Goal: Information Seeking & Learning: Learn about a topic

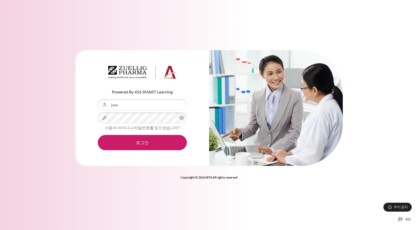
type input "[EMAIL_ADDRESS][DOMAIN_NAME]"
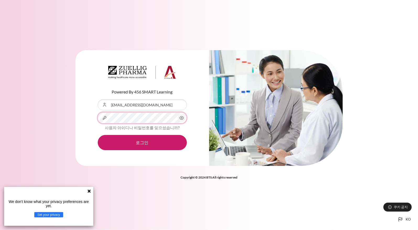
click at [98, 135] on button "로그인" at bounding box center [142, 142] width 89 height 15
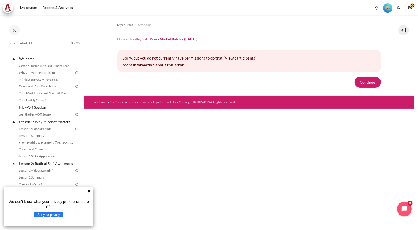
click at [89, 192] on icon at bounding box center [89, 190] width 3 height 3
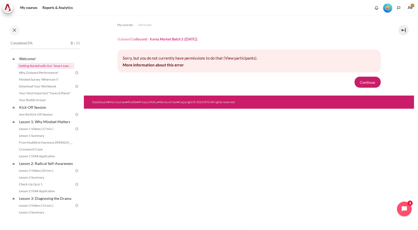
click at [26, 68] on link "Getting Started with Our 'Smart-Learning' Platform" at bounding box center [45, 66] width 57 height 6
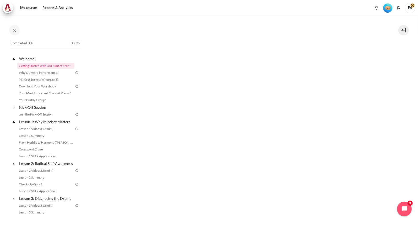
scroll to position [105, 0]
click at [28, 128] on link "Lesson 1 Videos (17 min.)" at bounding box center [45, 129] width 57 height 6
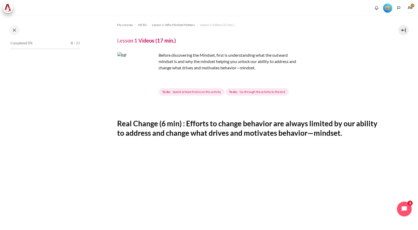
click at [147, 81] on img "Content" at bounding box center [137, 71] width 39 height 39
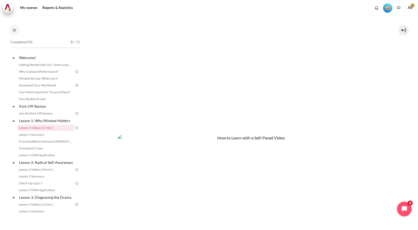
scroll to position [232, 0]
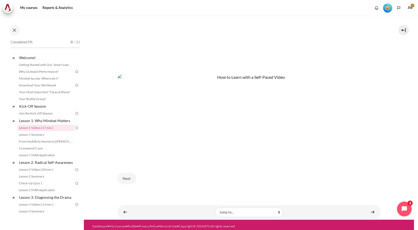
click at [229, 144] on img "Content" at bounding box center [250, 117] width 264 height 87
click at [125, 173] on button "Next" at bounding box center [127, 178] width 19 height 11
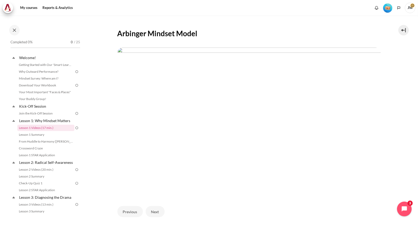
scroll to position [98, 0]
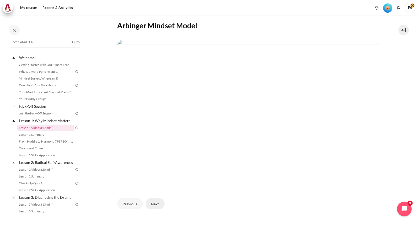
click at [147, 201] on button "Next" at bounding box center [155, 203] width 19 height 11
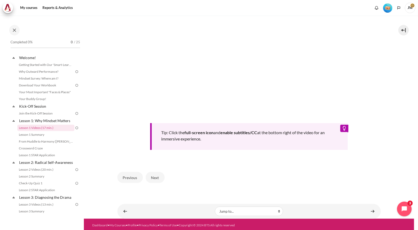
scroll to position [195, 0]
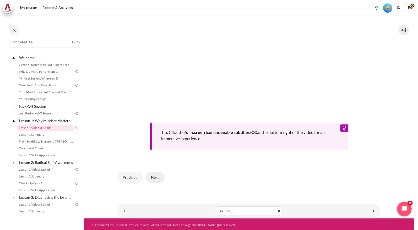
click at [156, 172] on button "Next" at bounding box center [155, 177] width 19 height 11
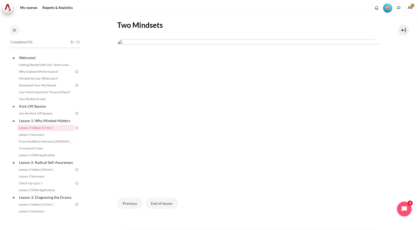
scroll to position [124, 0]
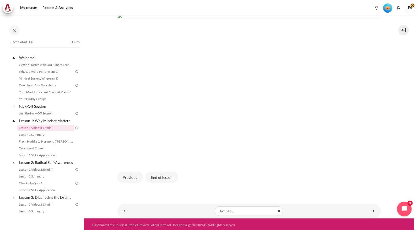
click at [166, 169] on div "Previous End of lesson" at bounding box center [250, 177] width 264 height 22
click at [161, 173] on button "End of lesson" at bounding box center [162, 177] width 33 height 11
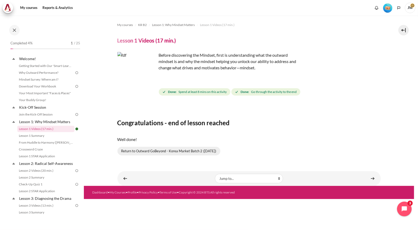
click at [129, 153] on link "Return to Outward GoBeyond - Korea Market Batch 2 ([DATE])" at bounding box center [169, 151] width 103 height 9
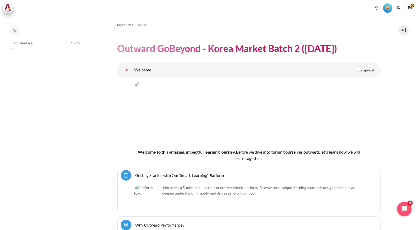
click at [25, 44] on span "Completed 4%" at bounding box center [21, 43] width 22 height 5
click at [17, 44] on span "Completed 4%" at bounding box center [21, 43] width 22 height 5
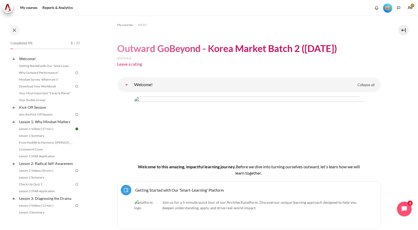
click at [9, 26] on div at bounding box center [46, 30] width 76 height 10
click at [60, 72] on link "Why Outward Performance?" at bounding box center [45, 73] width 57 height 6
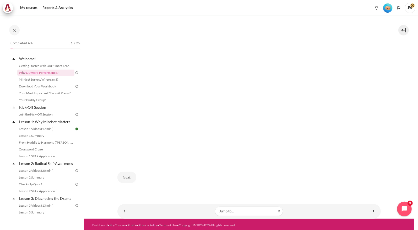
scroll to position [111, 0]
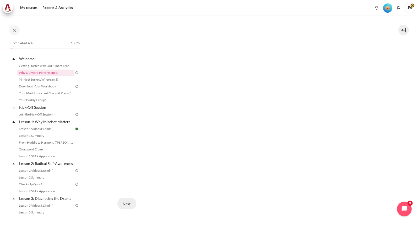
click at [128, 202] on button "Next" at bounding box center [127, 203] width 19 height 11
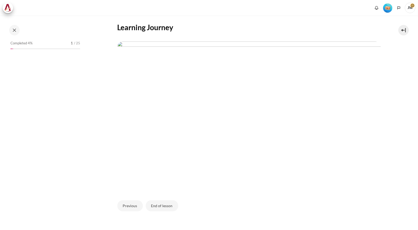
scroll to position [131, 0]
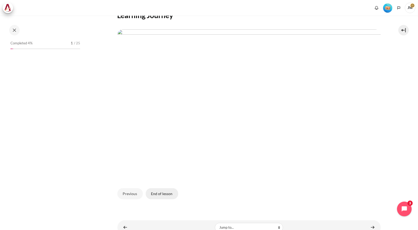
click at [151, 189] on button "End of lesson" at bounding box center [162, 193] width 33 height 11
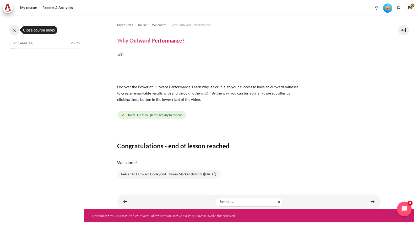
click at [11, 33] on button at bounding box center [14, 30] width 10 height 10
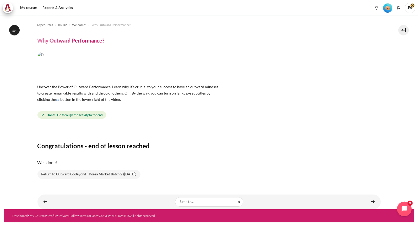
click at [15, 35] on section "My courses KR B2 Welcome! Why Outward Performance? Why Outward Performance? cc" at bounding box center [209, 112] width 411 height 194
click at [15, 31] on icon at bounding box center [14, 30] width 5 height 5
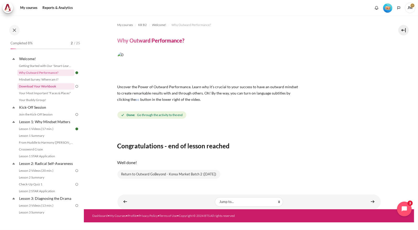
click at [65, 84] on link "Download Your Workbook" at bounding box center [45, 86] width 57 height 6
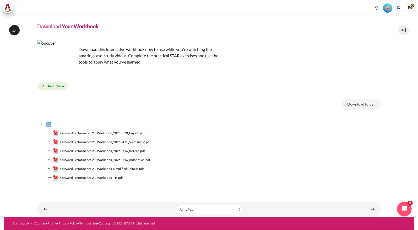
scroll to position [14, 0]
click at [60, 86] on span "View" at bounding box center [60, 86] width 7 height 5
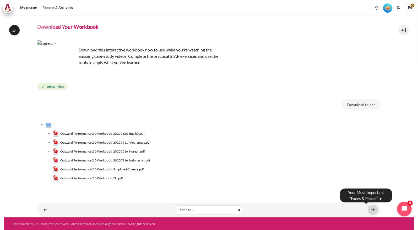
click at [368, 209] on link "Content" at bounding box center [373, 210] width 10 height 10
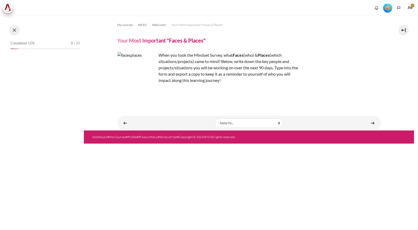
click at [16, 32] on button at bounding box center [14, 30] width 10 height 10
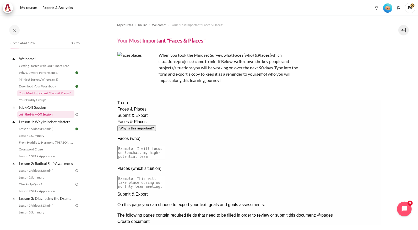
click at [44, 114] on link "Join the Kick-Off Session" at bounding box center [45, 114] width 57 height 6
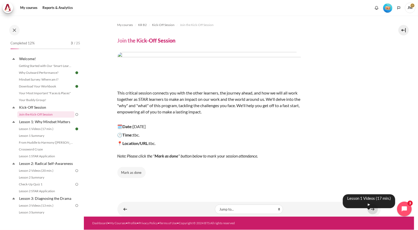
click at [375, 209] on link "Content" at bounding box center [373, 209] width 10 height 10
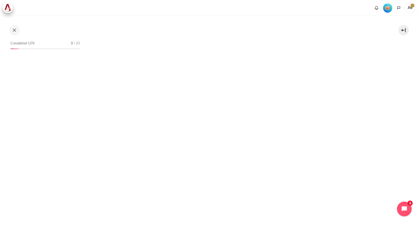
scroll to position [1, 0]
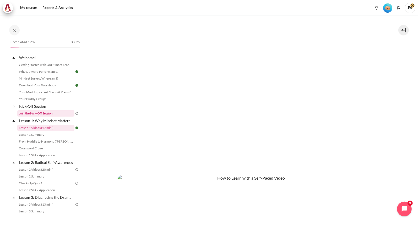
click at [41, 114] on link "Join the Kick-Off Session" at bounding box center [45, 113] width 57 height 6
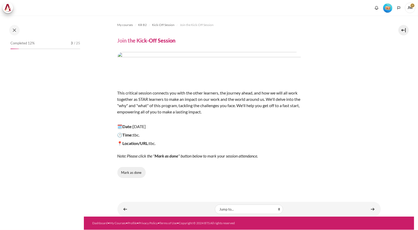
click at [133, 174] on button "Mark as done" at bounding box center [132, 172] width 28 height 11
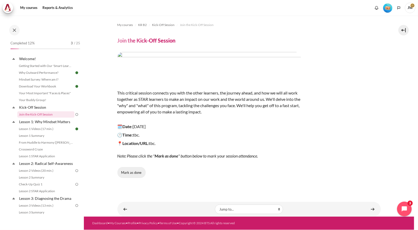
click at [130, 172] on button "Mark as done" at bounding box center [132, 172] width 28 height 11
click at [43, 98] on link "Your Buddy Group!" at bounding box center [45, 100] width 57 height 6
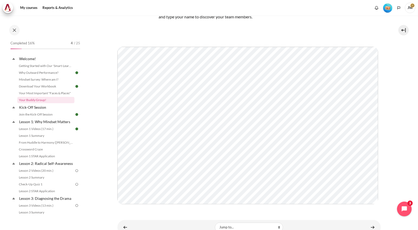
scroll to position [64, 0]
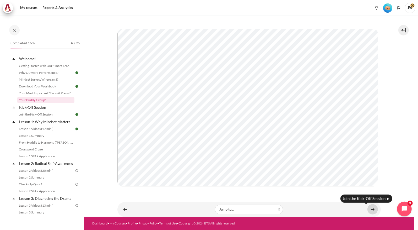
click at [368, 211] on link "Content" at bounding box center [373, 209] width 10 height 10
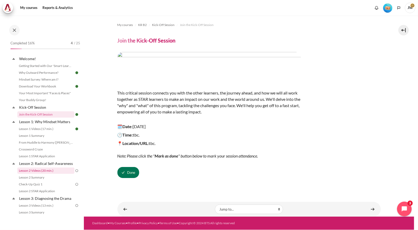
click at [34, 174] on link "Lesson 2 Videos (20 min.)" at bounding box center [45, 170] width 57 height 6
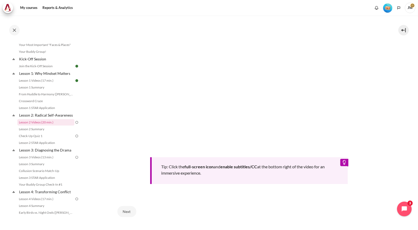
scroll to position [181, 0]
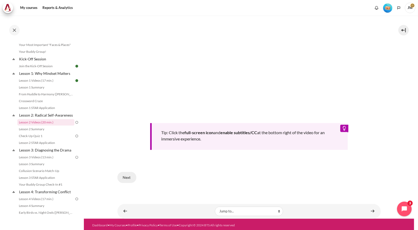
click at [122, 174] on button "Next" at bounding box center [127, 177] width 19 height 11
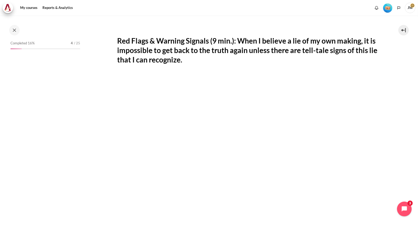
scroll to position [48, 0]
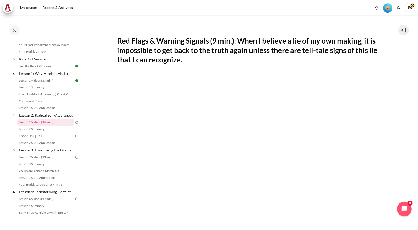
click at [394, 88] on section "My courses KR B2 Lesson 2: Radical Self-Awareness Lesson 2 Videos (20 min.) Les…" at bounding box center [249, 133] width 331 height 393
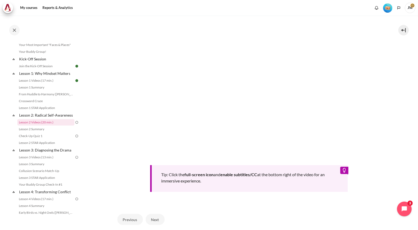
scroll to position [157, 0]
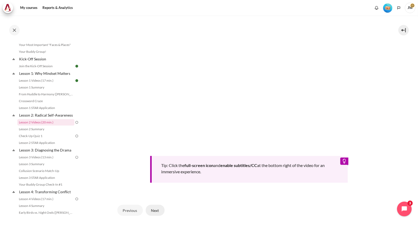
click at [155, 207] on button "Next" at bounding box center [155, 210] width 19 height 11
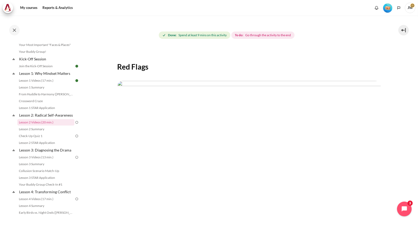
scroll to position [78, 0]
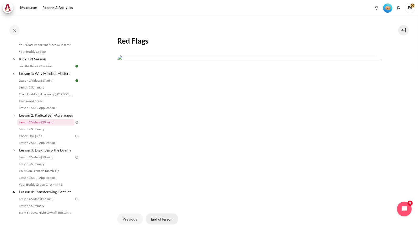
click at [168, 217] on button "End of lesson" at bounding box center [162, 218] width 33 height 11
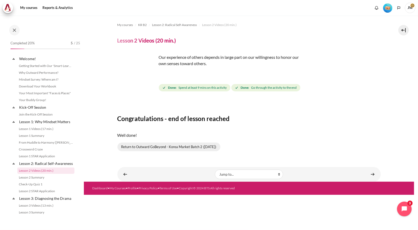
scroll to position [48, 0]
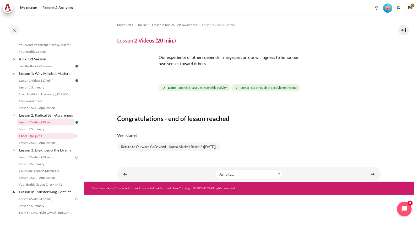
click at [47, 139] on link "Check-Up Quiz 1" at bounding box center [45, 136] width 57 height 6
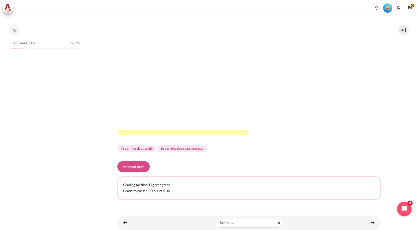
scroll to position [62, 0]
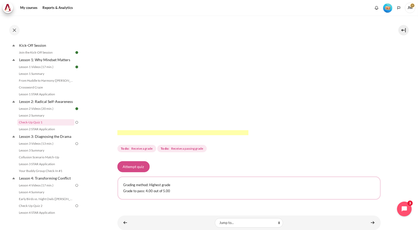
click at [144, 169] on button "Attempt quiz" at bounding box center [134, 166] width 32 height 11
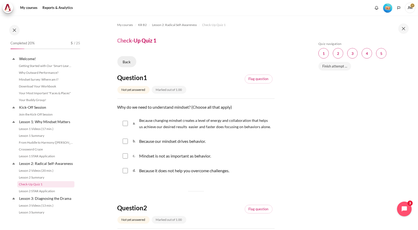
scroll to position [62, 0]
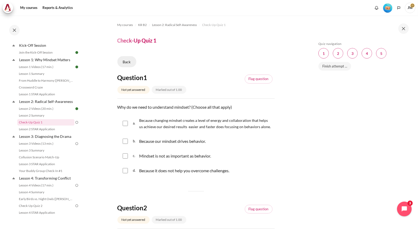
click at [129, 60] on link "Back" at bounding box center [127, 61] width 19 height 11
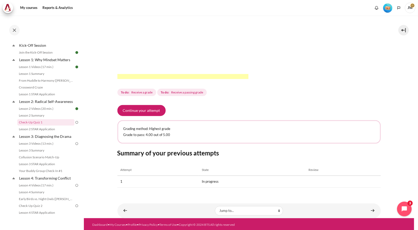
scroll to position [161, 0]
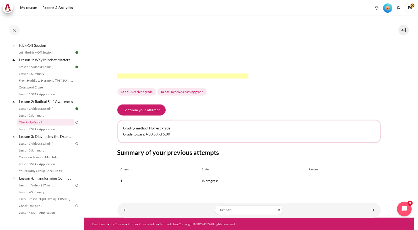
click at [396, 204] on section "My courses KR B2 Lesson 2: Radical Self-Awareness Check-Up Quiz 1 Check-Up Quiz…" at bounding box center [249, 35] width 331 height 363
click at [399, 206] on button "Open chat widget" at bounding box center [405, 209] width 16 height 16
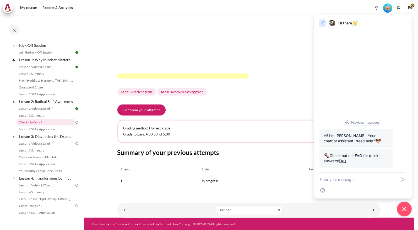
click at [320, 24] on button "Go back" at bounding box center [322, 22] width 7 height 7
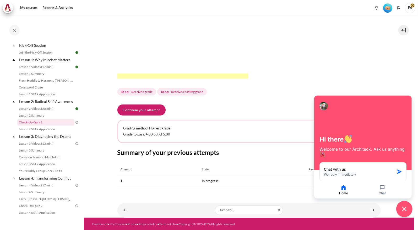
click at [401, 209] on icon "Close chat widget" at bounding box center [405, 209] width 8 height 8
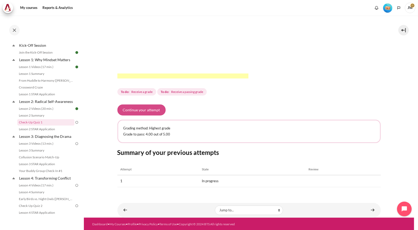
click at [153, 108] on button "Continue your attempt" at bounding box center [142, 109] width 48 height 11
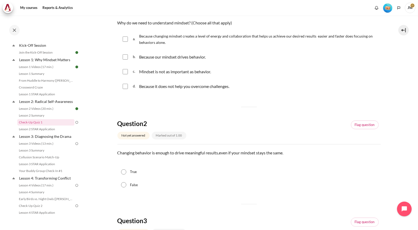
scroll to position [33, 0]
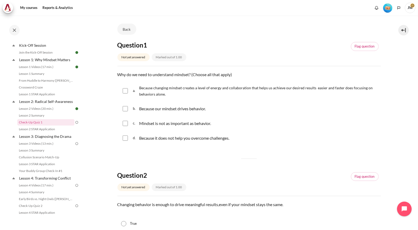
click at [123, 92] on input "Content" at bounding box center [125, 90] width 5 height 5
checkbox input "true"
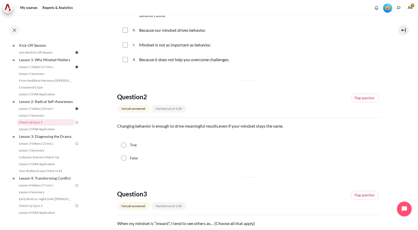
scroll to position [111, 0]
drag, startPoint x: 119, startPoint y: 128, endPoint x: 285, endPoint y: 127, distance: 166.6
click at [285, 127] on p "Changing behavior is enough to drive meaningful results , even if your mindset …" at bounding box center [250, 126] width 264 height 6
click at [268, 130] on div "Changing behavior is enough to drive meaningful results , even if your mindset …" at bounding box center [250, 130] width 264 height 14
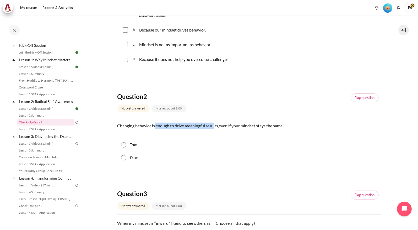
drag, startPoint x: 155, startPoint y: 126, endPoint x: 215, endPoint y: 126, distance: 59.8
click at [215, 126] on p "Changing behavior is enough to drive meaningful results , even if your mindset …" at bounding box center [250, 126] width 264 height 6
drag, startPoint x: 215, startPoint y: 126, endPoint x: 220, endPoint y: 126, distance: 5.0
click at [220, 126] on p "Changing behavior is enough to drive meaningful results , even if your mindset …" at bounding box center [250, 126] width 264 height 6
drag, startPoint x: 221, startPoint y: 126, endPoint x: 280, endPoint y: 126, distance: 58.5
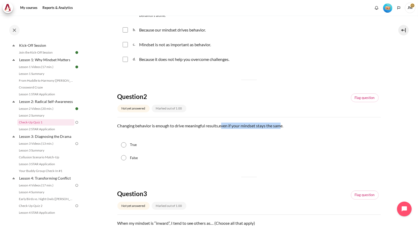
click at [280, 126] on p "Changing behavior is enough to drive meaningful results , even if your mindset …" at bounding box center [250, 126] width 264 height 6
click at [136, 158] on label "False" at bounding box center [134, 157] width 8 height 5
click at [126, 158] on input "False" at bounding box center [123, 157] width 5 height 5
radio input "true"
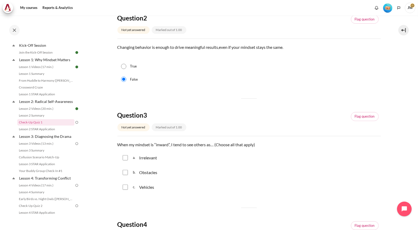
scroll to position [242, 0]
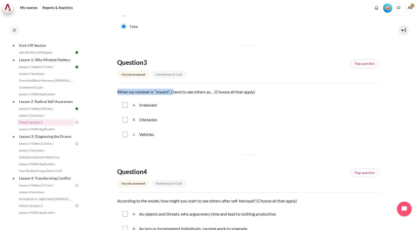
drag, startPoint x: 119, startPoint y: 91, endPoint x: 174, endPoint y: 89, distance: 54.6
click at [174, 89] on p "When my mindset is “inward”, I tend to see others as… (Choose all that apply)" at bounding box center [250, 92] width 264 height 6
drag, startPoint x: 174, startPoint y: 89, endPoint x: 145, endPoint y: 107, distance: 33.9
click at [145, 107] on div "a. Irrelevant" at bounding box center [250, 105] width 264 height 14
drag, startPoint x: 145, startPoint y: 107, endPoint x: 163, endPoint y: 132, distance: 31.0
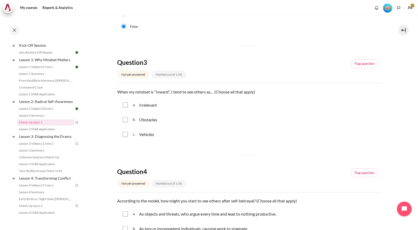
click at [163, 132] on div "c. Vehicles" at bounding box center [250, 135] width 264 height 14
click at [126, 134] on input "Content" at bounding box center [125, 134] width 5 height 5
checkbox input "true"
click at [128, 105] on div "a. Irrelevant" at bounding box center [250, 105] width 264 height 14
click at [127, 105] on input "Content" at bounding box center [125, 104] width 5 height 5
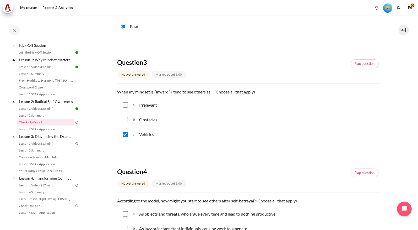
checkbox input "true"
click at [124, 120] on input "Content" at bounding box center [125, 119] width 5 height 5
checkbox input "true"
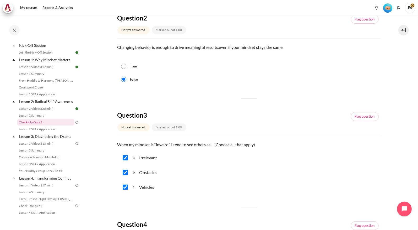
scroll to position [85, 0]
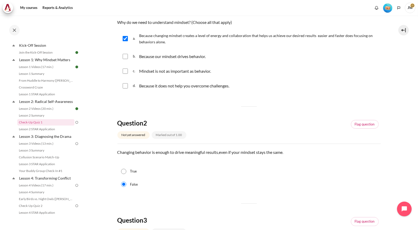
click at [126, 172] on div "True" at bounding box center [250, 171] width 264 height 13
click at [125, 172] on input "True" at bounding box center [123, 171] width 5 height 5
radio input "true"
click at [125, 184] on input "False" at bounding box center [123, 184] width 5 height 5
radio input "true"
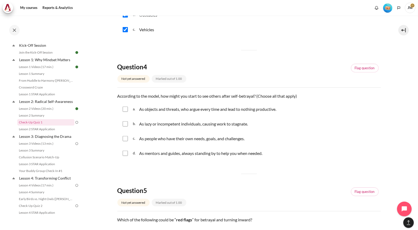
scroll to position [374, 0]
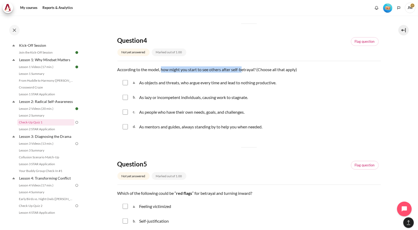
drag, startPoint x: 162, startPoint y: 69, endPoint x: 244, endPoint y: 69, distance: 82.4
click at [244, 69] on p "According to the model, how might you start to see others after self-betrayal? …" at bounding box center [250, 69] width 264 height 6
click at [169, 82] on p "As objects and threats, who argue every time and lead to nothing productive." at bounding box center [207, 83] width 137 height 6
checkbox input "true"
click at [151, 97] on p "As lazy or incompetent individuals, causing work to stagnate." at bounding box center [194, 97] width 110 height 6
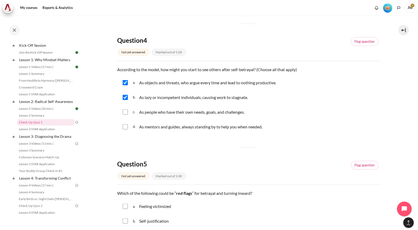
click at [163, 97] on p "As lazy or incompetent individuals, causing work to stagnate." at bounding box center [194, 97] width 110 height 6
checkbox input "false"
click at [159, 113] on p "As people who have their own needs, goals, and challenges." at bounding box center [191, 112] width 105 height 6
checkbox input "true"
click at [156, 126] on p "As mentors and guides, always standing by to help you when needed." at bounding box center [201, 127] width 124 height 6
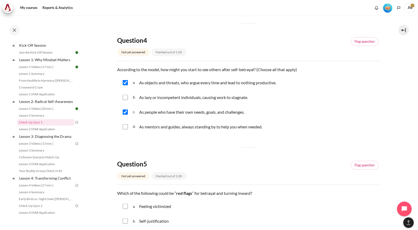
checkbox input "true"
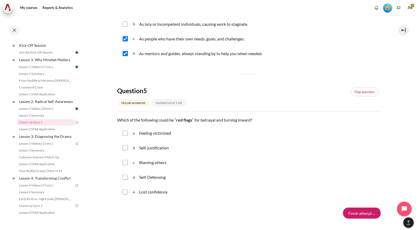
scroll to position [479, 0]
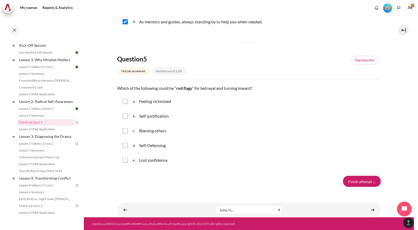
click at [154, 131] on p "Blaming others" at bounding box center [152, 131] width 27 height 6
checkbox input "true"
click at [352, 177] on input "Finish attempt ..." at bounding box center [362, 181] width 38 height 11
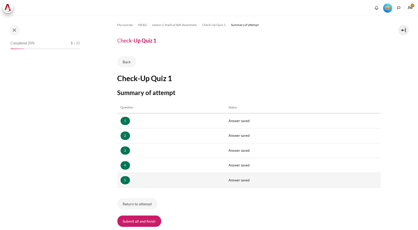
scroll to position [26, 0]
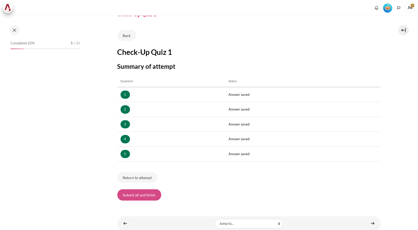
click at [149, 198] on button "Submit all and finish" at bounding box center [140, 194] width 44 height 11
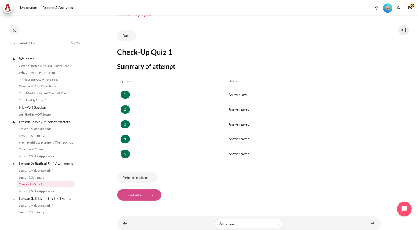
scroll to position [62, 0]
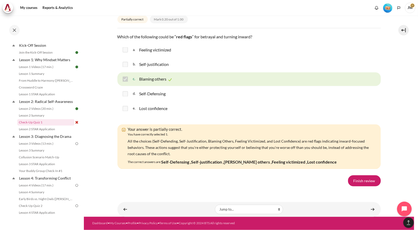
scroll to position [853, 0]
drag, startPoint x: 135, startPoint y: 168, endPoint x: 155, endPoint y: 166, distance: 20.1
click at [155, 156] on span "All the choices (Self-Defending, Self-Justification, Blaming Others, Feeling Vi…" at bounding box center [248, 147] width 241 height 17
drag, startPoint x: 155, startPoint y: 166, endPoint x: 176, endPoint y: 167, distance: 20.3
click at [176, 156] on span "All the choices (Self-Defending, Self-Justification, Blaming Others, Feeling Vi…" at bounding box center [248, 147] width 241 height 17
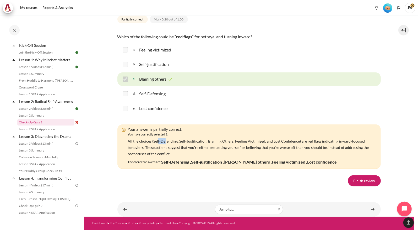
drag, startPoint x: 158, startPoint y: 168, endPoint x: 165, endPoint y: 168, distance: 6.8
click at [165, 156] on span "All the choices (Self-Defending, Self-Justification, Blaming Others, Feeling Vi…" at bounding box center [248, 147] width 241 height 17
drag, startPoint x: 165, startPoint y: 168, endPoint x: 201, endPoint y: 167, distance: 36.2
click at [201, 156] on span "All the choices (Self-Defending, Self-Justification, Blaming Others, Feeling Vi…" at bounding box center [248, 147] width 241 height 17
drag, startPoint x: 210, startPoint y: 167, endPoint x: 231, endPoint y: 168, distance: 20.5
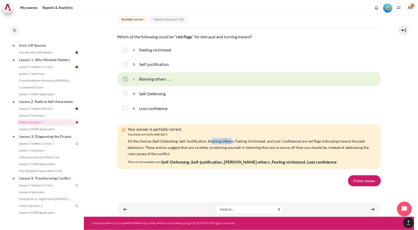
click at [231, 156] on span "All the choices (Self-Defending, Self-Justification, Blaming Others, Feeling Vi…" at bounding box center [248, 147] width 241 height 17
drag, startPoint x: 231, startPoint y: 168, endPoint x: 264, endPoint y: 169, distance: 33.3
click at [264, 156] on span "All the choices (Self-Defending, Self-Justification, Blaming Others, Feeling Vi…" at bounding box center [248, 147] width 241 height 17
drag, startPoint x: 264, startPoint y: 169, endPoint x: 279, endPoint y: 169, distance: 14.7
click at [279, 156] on span "All the choices (Self-Defending, Self-Justification, Blaming Others, Feeling Vi…" at bounding box center [248, 147] width 241 height 17
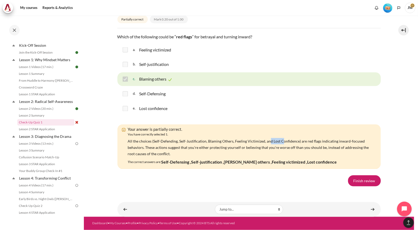
drag, startPoint x: 268, startPoint y: 169, endPoint x: 281, endPoint y: 169, distance: 13.6
click at [281, 156] on span "All the choices (Self-Defending, Self-Justification, Blaming Others, Feeling Vi…" at bounding box center [248, 147] width 241 height 17
drag, startPoint x: 163, startPoint y: 189, endPoint x: 236, endPoint y: 189, distance: 72.7
click at [236, 166] on div "The correct answers are: Self-Defensing , Self-justification , Blaming others ,…" at bounding box center [232, 162] width 209 height 8
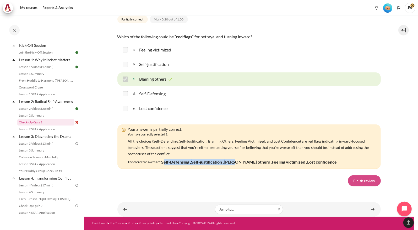
click at [362, 186] on link "Finish review" at bounding box center [364, 180] width 33 height 11
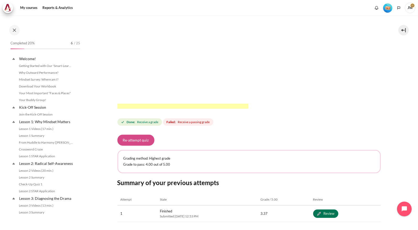
scroll to position [62, 0]
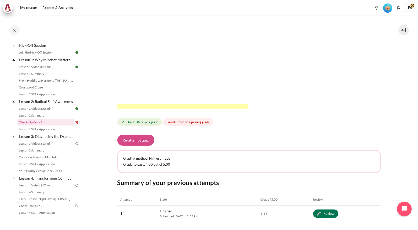
click at [138, 142] on button "Re-attempt quiz" at bounding box center [136, 140] width 37 height 11
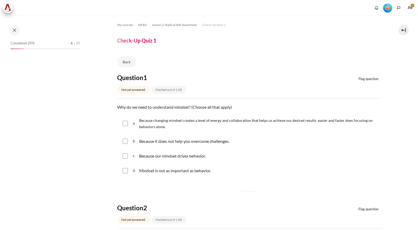
click at [125, 123] on input "Content" at bounding box center [125, 123] width 5 height 5
checkbox input "true"
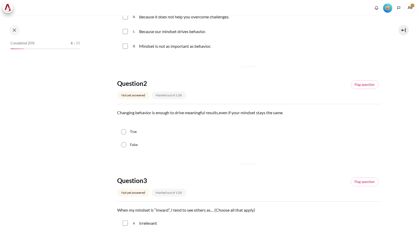
scroll to position [131, 0]
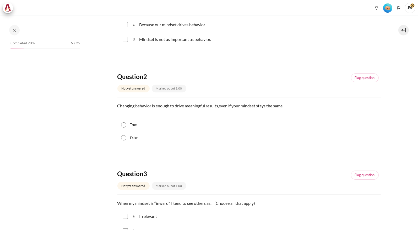
click at [124, 139] on input "False" at bounding box center [123, 137] width 5 height 5
radio input "true"
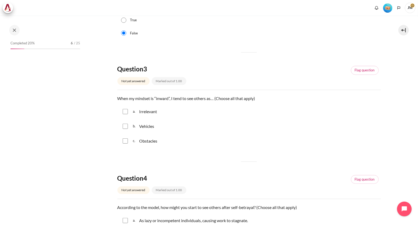
scroll to position [62, 0]
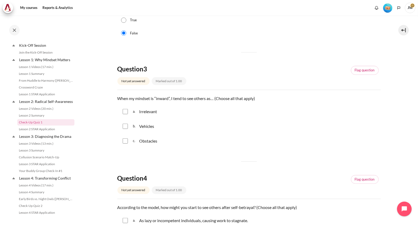
click at [135, 112] on span "a." at bounding box center [135, 111] width 5 height 8
checkbox input "true"
click at [129, 125] on div "b. Vehicles" at bounding box center [250, 126] width 264 height 14
click at [132, 140] on div "c. Obstacles" at bounding box center [250, 141] width 264 height 14
click at [152, 128] on p "Vehicles" at bounding box center [146, 126] width 15 height 6
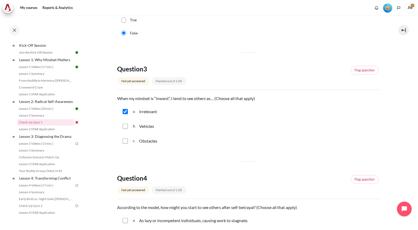
checkbox input "true"
click at [150, 139] on p "Obstacles" at bounding box center [148, 141] width 18 height 6
checkbox input "true"
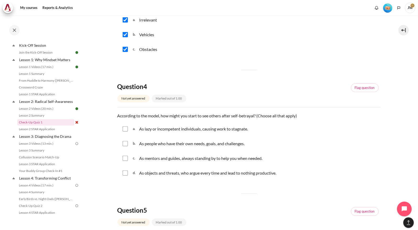
scroll to position [341, 0]
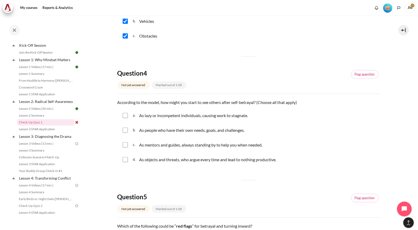
click at [123, 115] on input "Content" at bounding box center [125, 115] width 5 height 5
checkbox input "true"
click at [123, 144] on input "Content" at bounding box center [125, 144] width 5 height 5
checkbox input "true"
click at [125, 157] on input "Content" at bounding box center [125, 159] width 5 height 5
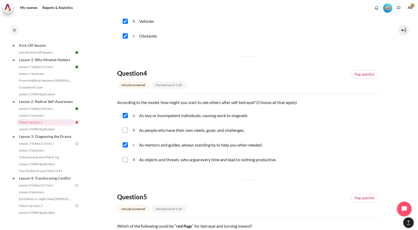
checkbox input "true"
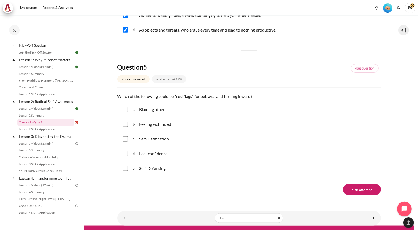
scroll to position [472, 0]
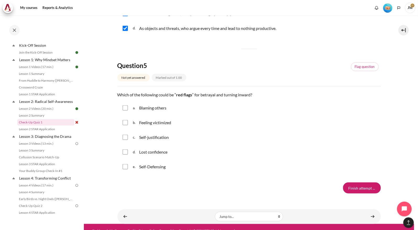
click at [124, 108] on input "Content" at bounding box center [125, 107] width 5 height 5
checkbox input "true"
drag, startPoint x: 126, startPoint y: 125, endPoint x: 126, endPoint y: 128, distance: 3.4
click at [126, 125] on div "b. Feeling victimized" at bounding box center [250, 123] width 264 height 14
drag, startPoint x: 123, startPoint y: 139, endPoint x: 123, endPoint y: 147, distance: 8.7
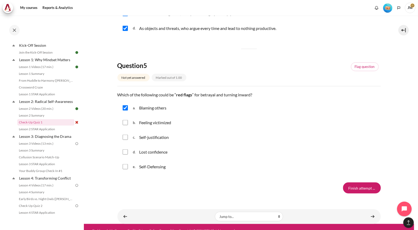
click at [123, 139] on div "c. Self-justification" at bounding box center [250, 137] width 264 height 14
click at [128, 133] on div "c. Self-justification" at bounding box center [250, 137] width 264 height 14
click at [127, 124] on input "Content" at bounding box center [125, 122] width 5 height 5
checkbox input "true"
click at [124, 139] on input "Content" at bounding box center [125, 137] width 5 height 5
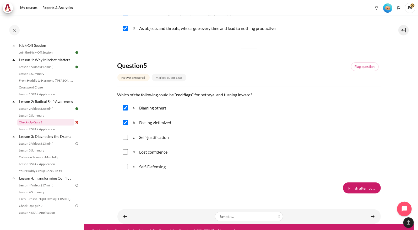
checkbox input "true"
click at [125, 150] on input "Content" at bounding box center [125, 151] width 5 height 5
checkbox input "true"
click at [127, 166] on input "Content" at bounding box center [125, 166] width 5 height 5
checkbox input "true"
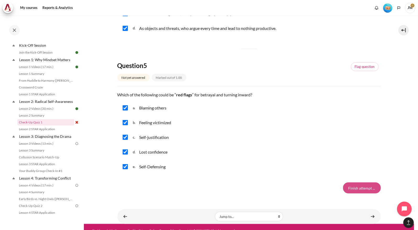
click at [366, 187] on input "Finish attempt ..." at bounding box center [362, 187] width 38 height 11
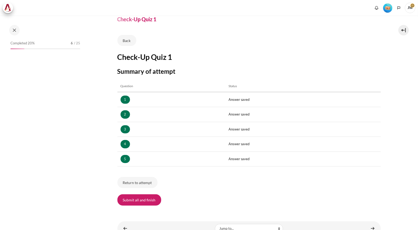
scroll to position [40, 0]
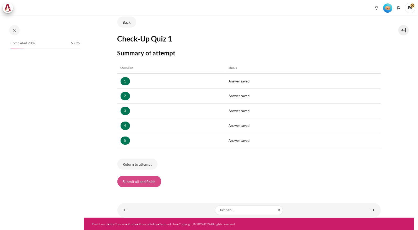
click at [150, 183] on button "Submit all and finish" at bounding box center [140, 181] width 44 height 11
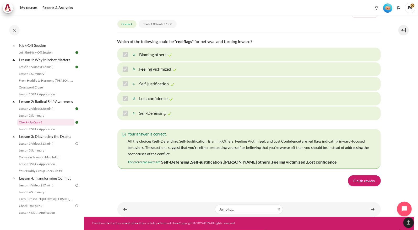
scroll to position [870, 0]
click at [363, 183] on link "Finish review" at bounding box center [364, 180] width 33 height 11
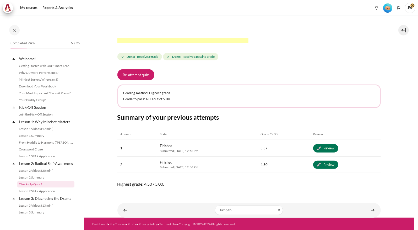
scroll to position [62, 0]
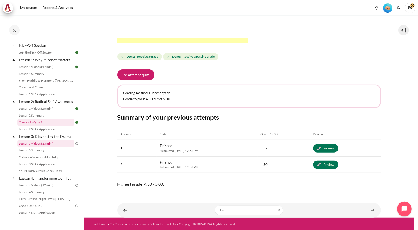
click at [34, 147] on link "Lesson 3 Videos (13 min.)" at bounding box center [45, 143] width 57 height 6
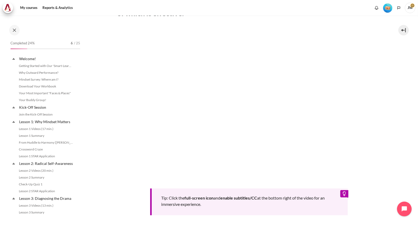
scroll to position [83, 0]
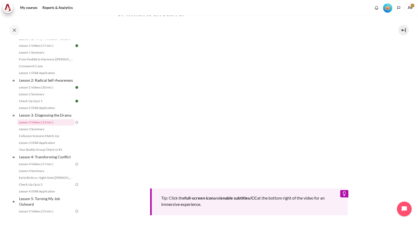
click at [301, 183] on div "Tip: Click the full-screen icon and enable subtitles/CC at the bottom right of …" at bounding box center [250, 122] width 264 height 188
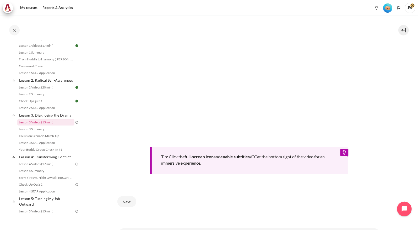
scroll to position [197, 0]
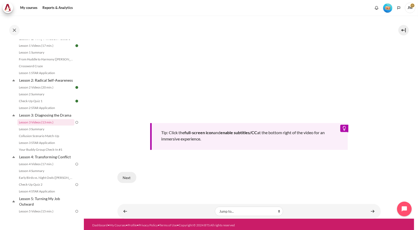
click at [121, 173] on button "Next" at bounding box center [127, 177] width 19 height 11
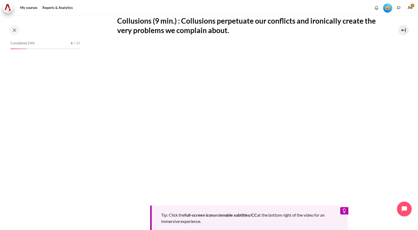
scroll to position [83, 0]
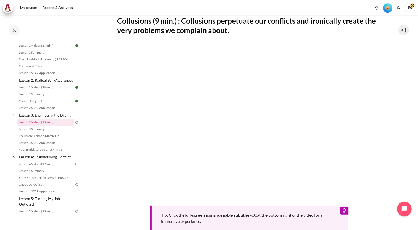
click at [394, 110] on section "My courses KR B2 Lesson 3: Diagnosing the Drama Lesson 3 Videos (13 min.) Lesso…" at bounding box center [249, 106] width 331 height 390
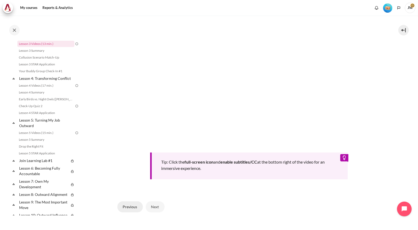
scroll to position [187, 0]
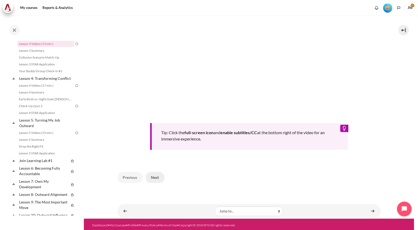
click at [157, 175] on button "Next" at bounding box center [155, 177] width 19 height 11
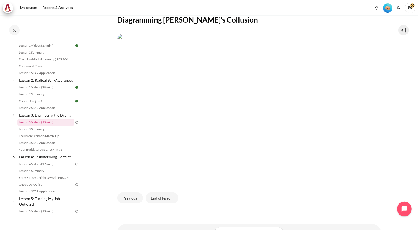
scroll to position [126, 0]
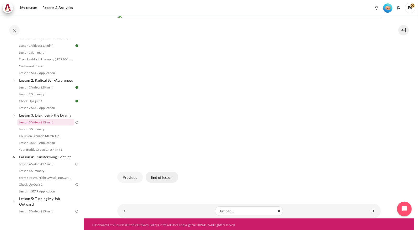
click at [154, 174] on button "End of lesson" at bounding box center [162, 177] width 33 height 11
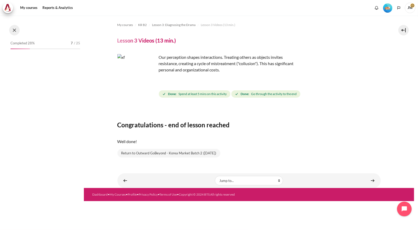
scroll to position [83, 0]
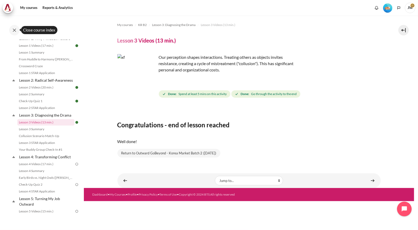
drag, startPoint x: 15, startPoint y: 33, endPoint x: 84, endPoint y: 124, distance: 114.8
click at [85, 118] on div "Skip to main content Open course index Completed 28% 7 / 25 Expand Collapse" at bounding box center [209, 115] width 418 height 230
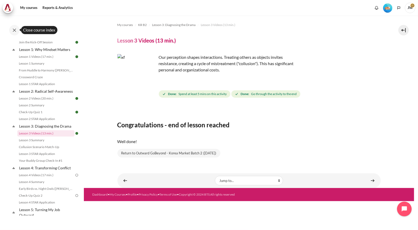
scroll to position [95, 0]
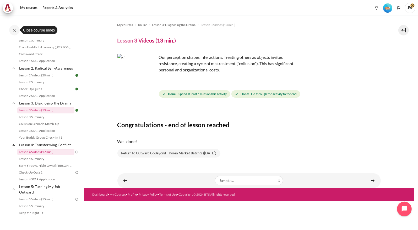
click at [51, 155] on link "Lesson 4 Videos (17 min.)" at bounding box center [45, 152] width 57 height 6
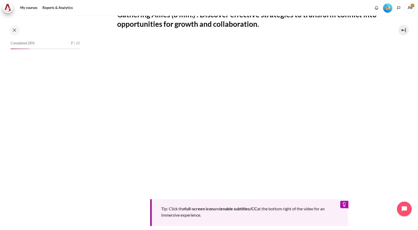
scroll to position [125, 0]
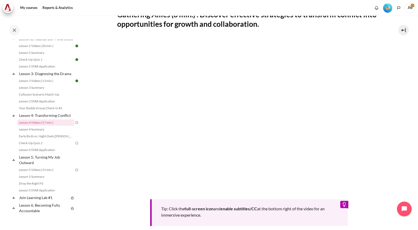
click at [405, 117] on section "My courses KR B2 Lesson 4: Transforming Conflict Lesson 4 Videos (17 min.) Less…" at bounding box center [249, 103] width 331 height 384
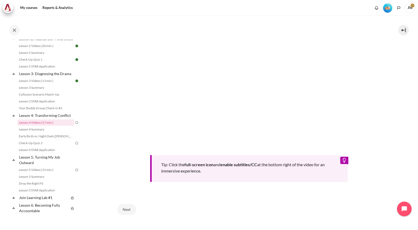
scroll to position [181, 0]
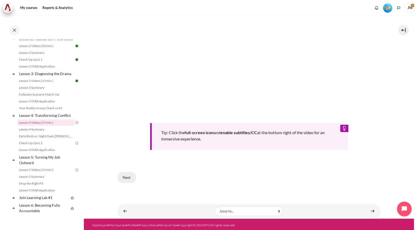
click at [132, 174] on button "Next" at bounding box center [127, 177] width 19 height 11
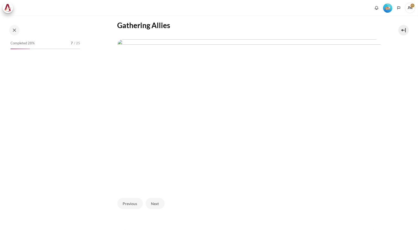
scroll to position [120, 0]
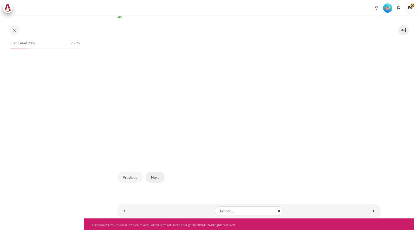
click at [153, 176] on button "Next" at bounding box center [155, 177] width 19 height 11
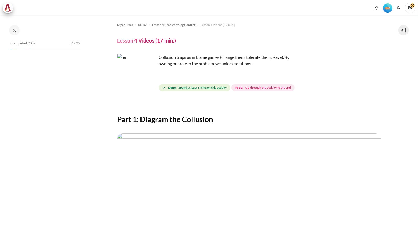
scroll to position [120, 0]
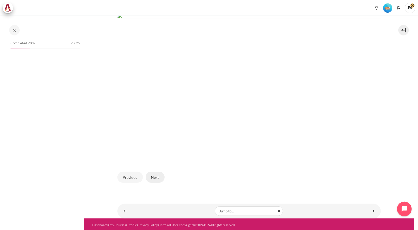
click at [155, 174] on button "Next" at bounding box center [155, 177] width 19 height 11
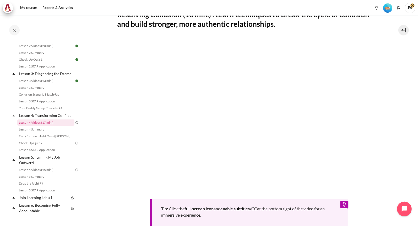
scroll to position [181, 0]
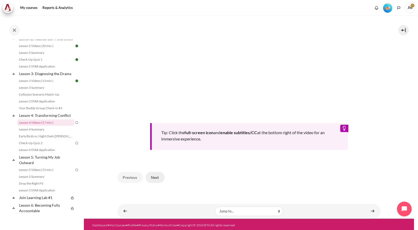
click at [157, 179] on button "Next" at bounding box center [155, 177] width 19 height 11
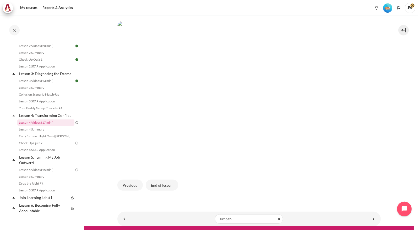
scroll to position [120, 0]
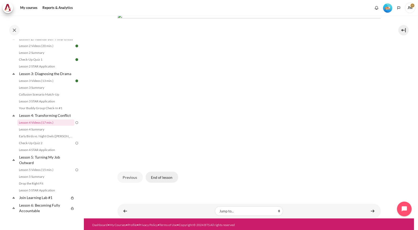
click at [163, 176] on button "End of lesson" at bounding box center [162, 177] width 33 height 11
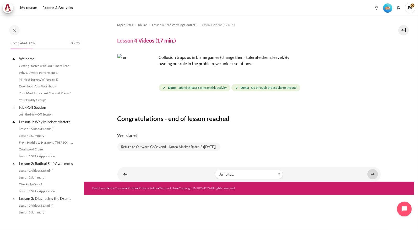
scroll to position [125, 0]
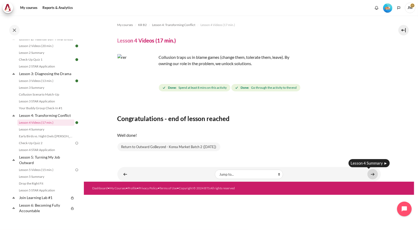
click at [376, 174] on link "Content" at bounding box center [373, 174] width 10 height 10
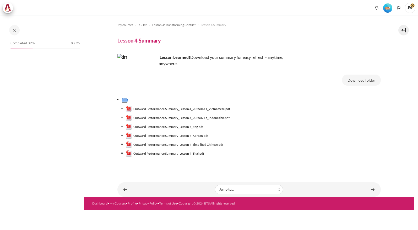
click at [373, 190] on link "Content" at bounding box center [373, 189] width 10 height 10
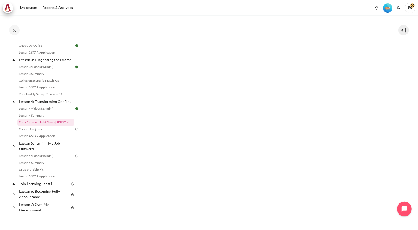
scroll to position [276, 0]
click at [40, 132] on link "Check-Up Quiz 2" at bounding box center [45, 129] width 57 height 6
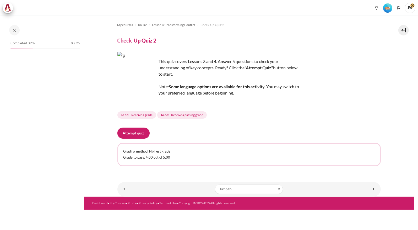
click at [134, 139] on div "Attempt quiz Grading method: Highest grade Grade to pass: 4.00 out of 5.00" at bounding box center [250, 147] width 264 height 39
click at [134, 133] on button "Attempt quiz" at bounding box center [134, 133] width 32 height 11
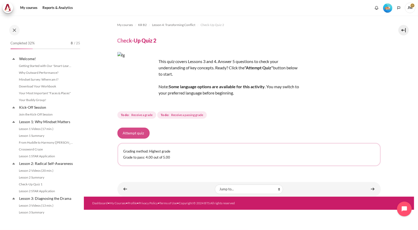
scroll to position [145, 0]
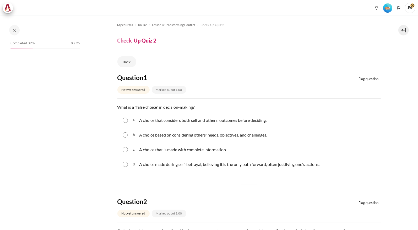
click at [140, 133] on p "A choice based on considering others' needs, objectives, and challenges." at bounding box center [203, 135] width 128 height 6
click at [120, 134] on div "b. A choice based on considering others' needs, objectives, and challenges." at bounding box center [250, 135] width 264 height 14
click at [123, 134] on input "Content" at bounding box center [125, 134] width 5 height 5
radio input "true"
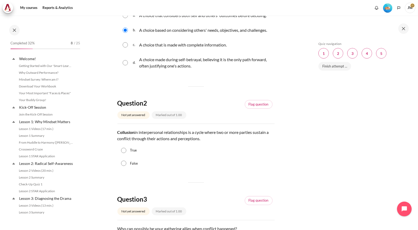
scroll to position [145, 0]
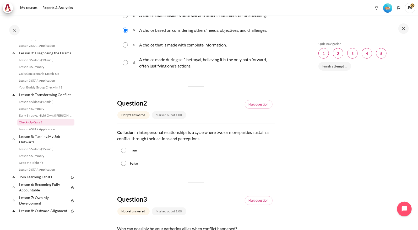
click at [128, 140] on p "Collusion in interpersonal relationships is a cycle where two or more parties s…" at bounding box center [196, 135] width 157 height 13
click at [126, 157] on div "True" at bounding box center [196, 150] width 157 height 13
click at [126, 153] on input "True" at bounding box center [123, 150] width 5 height 5
radio input "true"
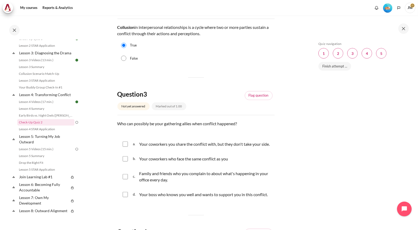
click at [127, 147] on input "Content" at bounding box center [125, 143] width 5 height 5
checkbox input "true"
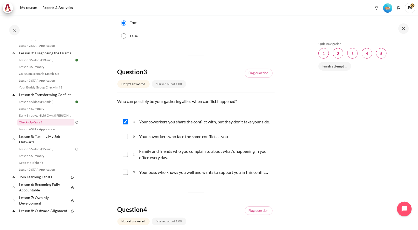
scroll to position [315, 0]
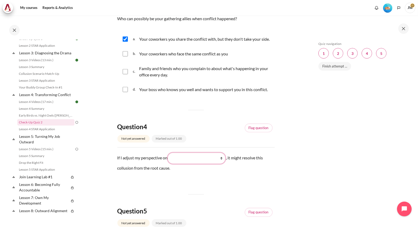
click at [179, 164] on select "What I see and feel about what they do What they do What I do What they see and…" at bounding box center [197, 158] width 58 height 11
select select "1"
click at [170, 164] on select "What I see and feel about what they do What they do What I do What they see and…" at bounding box center [197, 158] width 58 height 11
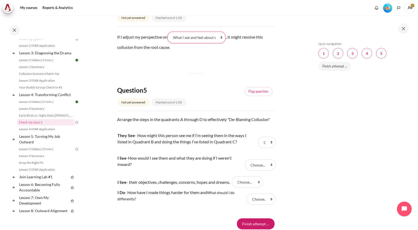
scroll to position [472, 0]
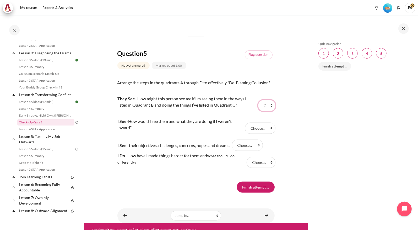
click at [261, 111] on select "Choose... B A C D" at bounding box center [266, 105] width 17 height 11
select select "1"
click at [258, 111] on select "Choose... B A C D" at bounding box center [266, 105] width 17 height 11
click at [255, 134] on select "Choose... B A C D" at bounding box center [260, 128] width 30 height 11
select select "1"
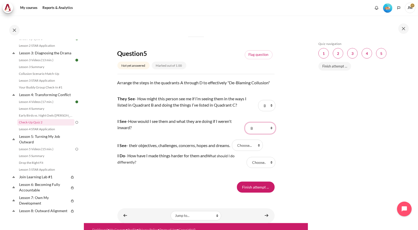
click at [245, 134] on select "Choose... B A C D" at bounding box center [260, 128] width 30 height 11
click at [250, 151] on select "Choose... B A C D" at bounding box center [247, 145] width 31 height 11
select select "2"
click at [235, 151] on select "Choose... B A C D" at bounding box center [247, 145] width 31 height 11
drag, startPoint x: 255, startPoint y: 179, endPoint x: 255, endPoint y: 183, distance: 4.2
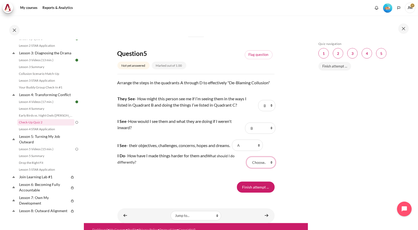
click at [255, 168] on select "Choose... B A C D" at bounding box center [261, 162] width 29 height 11
select select "3"
click at [247, 168] on select "Choose... B A C D" at bounding box center [261, 162] width 29 height 11
click at [250, 193] on input "Finish attempt ..." at bounding box center [256, 187] width 38 height 11
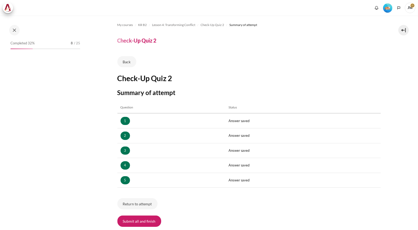
scroll to position [40, 0]
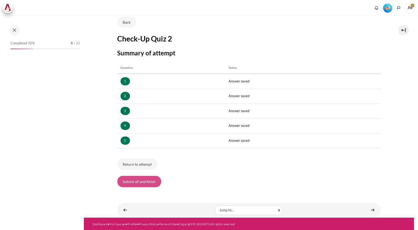
click at [150, 181] on button "Submit all and finish" at bounding box center [140, 181] width 44 height 11
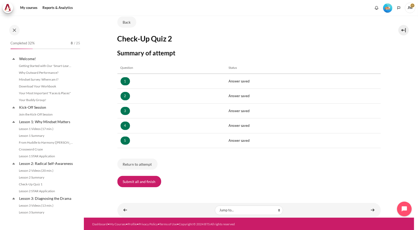
scroll to position [145, 0]
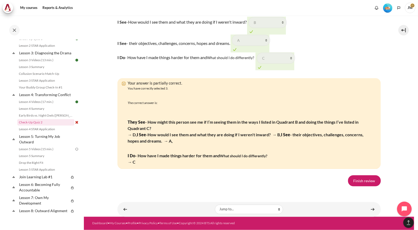
scroll to position [892, 0]
click at [352, 186] on link "Finish review" at bounding box center [364, 180] width 33 height 11
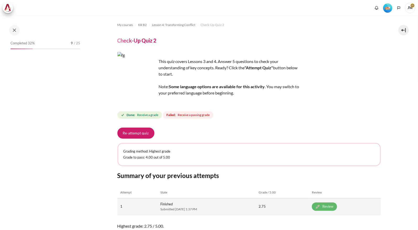
scroll to position [42, 0]
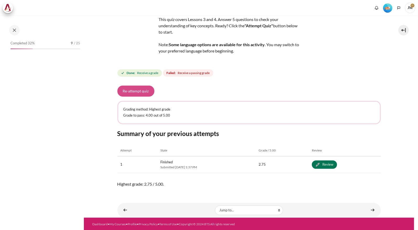
click at [143, 94] on button "Re-attempt quiz" at bounding box center [136, 91] width 37 height 11
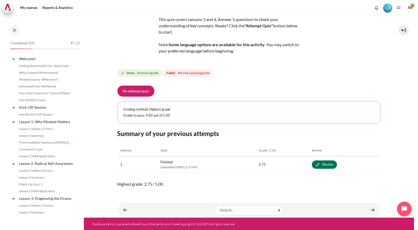
scroll to position [145, 0]
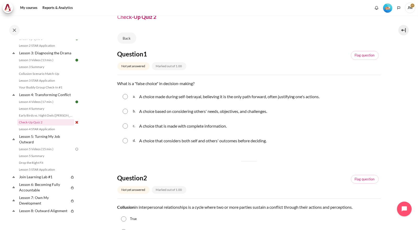
scroll to position [105, 0]
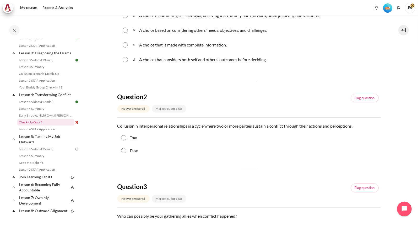
click at [131, 139] on label "True" at bounding box center [133, 137] width 7 height 5
click at [126, 139] on input "True" at bounding box center [123, 137] width 5 height 5
radio input "true"
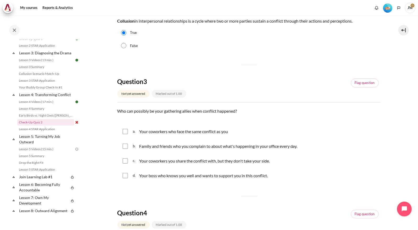
click at [125, 144] on input "Content" at bounding box center [125, 146] width 5 height 5
checkbox input "true"
click at [125, 163] on div "c. Your coworkers you share the conflict with, but they don't take your side." at bounding box center [250, 161] width 264 height 14
click at [125, 160] on input "Content" at bounding box center [125, 160] width 5 height 5
checkbox input "true"
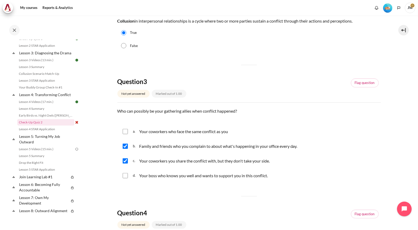
click at [125, 145] on input "Content" at bounding box center [125, 146] width 5 height 5
checkbox input "false"
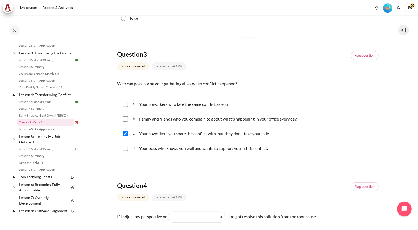
scroll to position [315, 0]
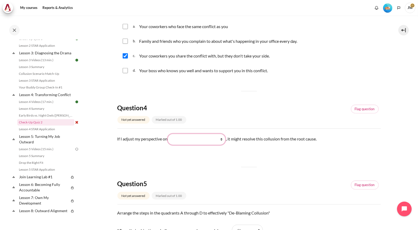
click at [188, 142] on select "What they see and feel What I see and feel about what they do What I do What th…" at bounding box center [197, 139] width 58 height 11
select select "1"
click at [170, 134] on select "What they see and feel What I see and feel about what they do What I do What th…" at bounding box center [197, 139] width 58 height 11
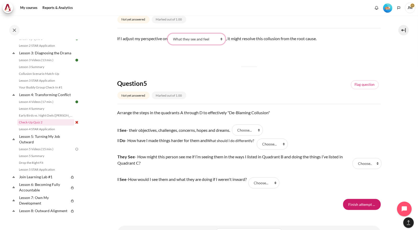
scroll to position [420, 0]
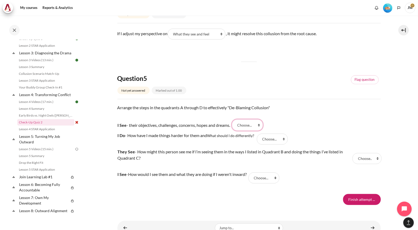
click at [258, 126] on select "Choose... A C B D" at bounding box center [247, 124] width 31 height 11
select select "2"
click at [235, 119] on select "Choose... A C B D" at bounding box center [247, 124] width 31 height 11
click at [279, 141] on select "Choose... A C B D" at bounding box center [272, 139] width 31 height 11
select select "3"
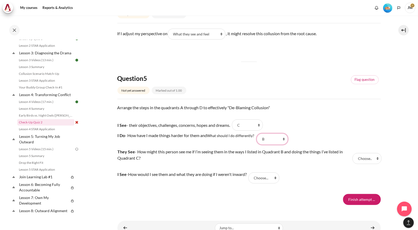
click at [258, 134] on select "Choose... A C B D" at bounding box center [272, 139] width 31 height 11
click at [362, 156] on select "Choose... A C B D" at bounding box center [367, 158] width 29 height 11
select select "1"
click at [353, 153] on select "Choose... A C B D" at bounding box center [367, 158] width 29 height 11
click at [270, 173] on select "Choose... A C B D" at bounding box center [264, 177] width 31 height 11
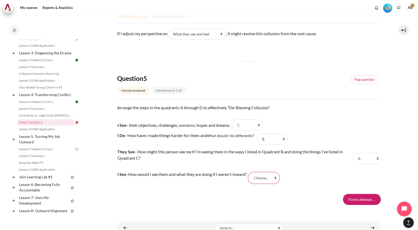
select select "2"
click at [252, 172] on select "Choose... A C B D" at bounding box center [264, 177] width 31 height 11
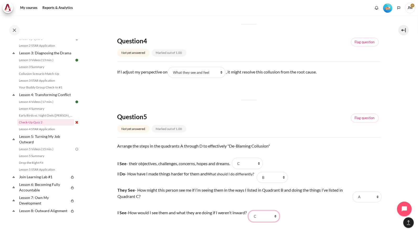
scroll to position [341, 0]
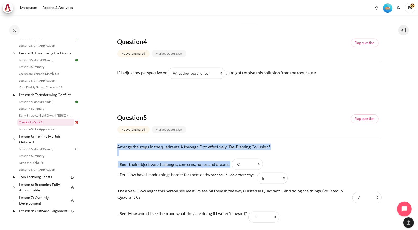
click at [290, 165] on div "Question 5 Not yet answered Marked out of 1.00 Flag question Question text Arra…" at bounding box center [250, 169] width 264 height 112
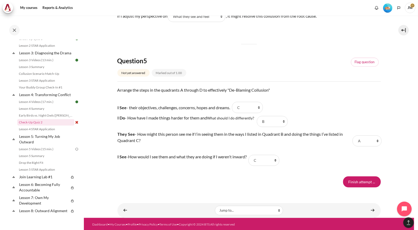
drag, startPoint x: 290, startPoint y: 165, endPoint x: 291, endPoint y: 169, distance: 4.5
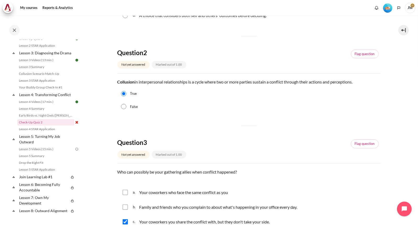
scroll to position [0, 0]
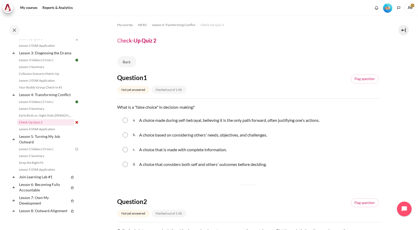
click at [162, 120] on p "A choice made during self-betrayal, believing it is the only path forward, ofte…" at bounding box center [229, 120] width 181 height 6
radio input "true"
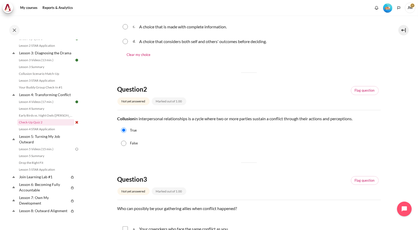
scroll to position [52, 0]
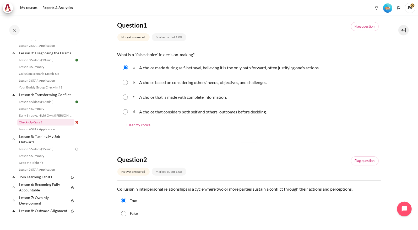
click at [127, 85] on div "b. A choice based on considering others' needs, objectives, and challenges." at bounding box center [250, 83] width 264 height 14
click at [127, 84] on input "Content" at bounding box center [125, 82] width 5 height 5
radio input "true"
click at [129, 68] on div "a. A choice made during self-betrayal, believing it is the only path forward, o…" at bounding box center [250, 68] width 264 height 14
click at [127, 67] on input "Content" at bounding box center [125, 67] width 5 height 5
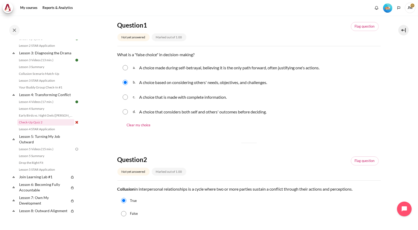
radio input "true"
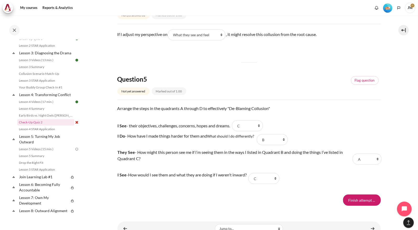
scroll to position [448, 0]
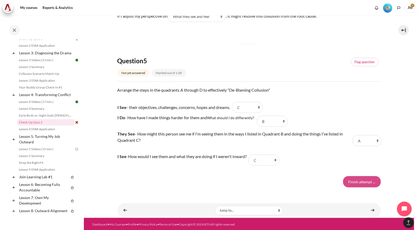
click at [353, 179] on input "Finish attempt ..." at bounding box center [362, 181] width 38 height 11
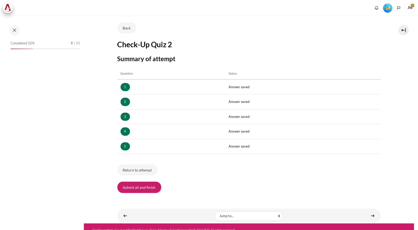
scroll to position [40, 0]
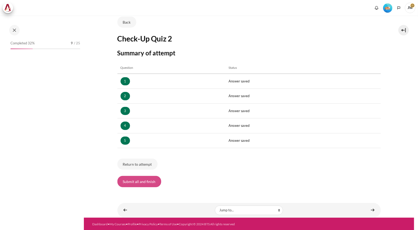
click at [143, 181] on button "Submit all and finish" at bounding box center [140, 181] width 44 height 11
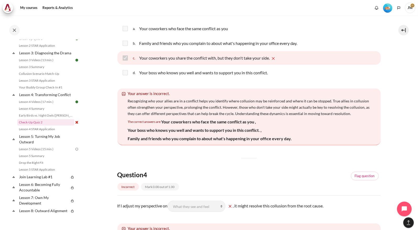
scroll to position [394, 0]
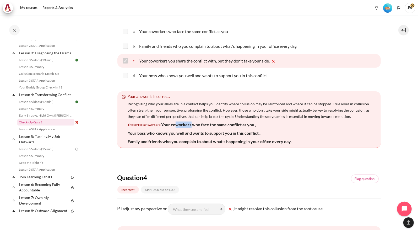
drag, startPoint x: 175, startPoint y: 145, endPoint x: 191, endPoint y: 144, distance: 15.8
click at [191, 128] on p "Your coworkers who face the same conflict as you ," at bounding box center [209, 124] width 95 height 6
drag, startPoint x: 191, startPoint y: 144, endPoint x: 194, endPoint y: 146, distance: 3.2
click at [194, 128] on p "Your coworkers who face the same conflict as you ," at bounding box center [209, 124] width 95 height 6
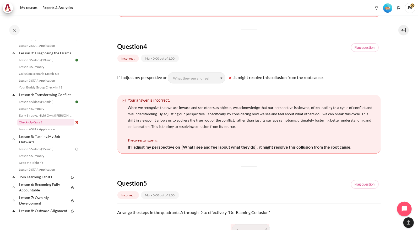
scroll to position [551, 0]
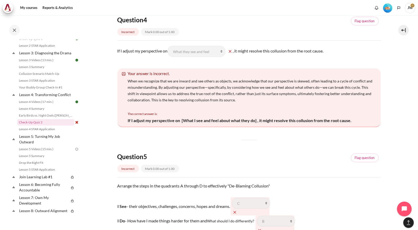
click at [194, 127] on div "Your answer is incorrect. When we recognize that we are inward and see others a…" at bounding box center [250, 97] width 264 height 59
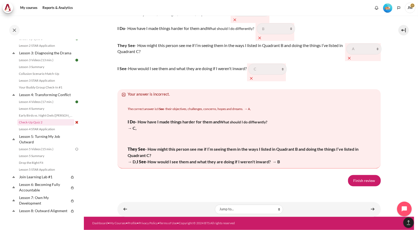
scroll to position [866, 0]
click at [368, 186] on link "Finish review" at bounding box center [364, 180] width 33 height 11
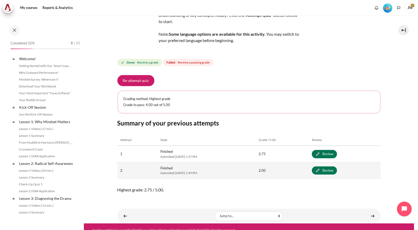
scroll to position [145, 0]
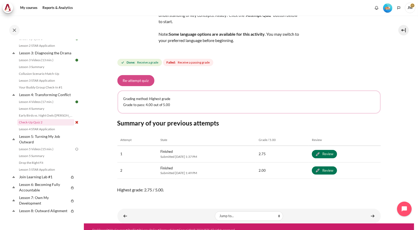
click at [129, 76] on button "Re-attempt quiz" at bounding box center [136, 80] width 37 height 11
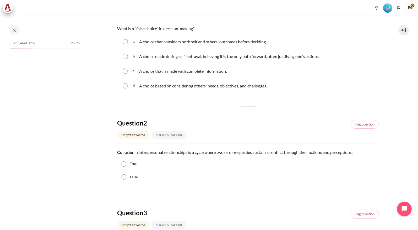
scroll to position [145, 0]
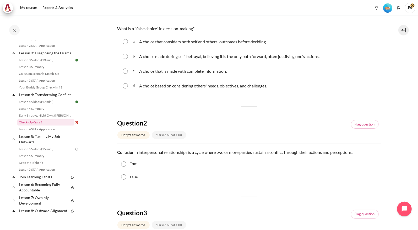
click at [126, 44] on input "Content" at bounding box center [125, 41] width 5 height 5
radio input "true"
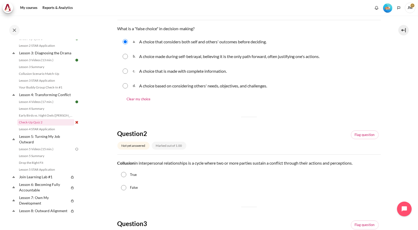
click at [128, 58] on div "b. A choice made during self-betrayal, believing it is the only path forward, o…" at bounding box center [250, 57] width 264 height 14
click at [128, 55] on input "Content" at bounding box center [125, 56] width 5 height 5
radio input "true"
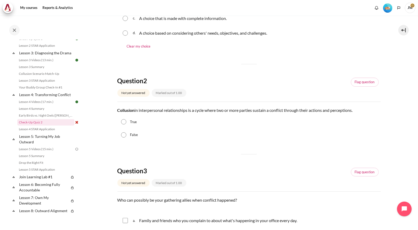
click at [135, 123] on label "True" at bounding box center [133, 121] width 7 height 5
click at [126, 123] on input "True" at bounding box center [123, 121] width 5 height 5
radio input "true"
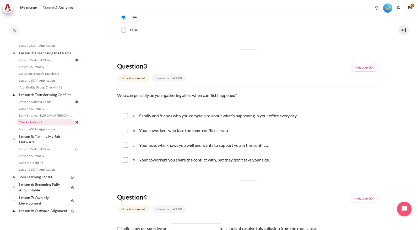
click at [125, 130] on input "Content" at bounding box center [125, 130] width 5 height 5
checkbox input "true"
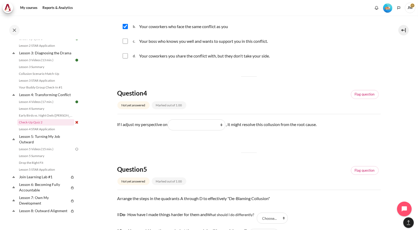
scroll to position [341, 0]
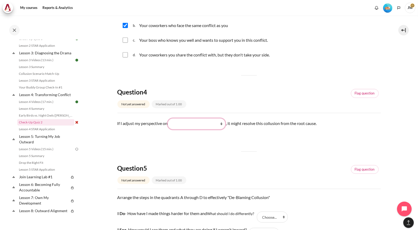
click at [183, 121] on select "What they do What I see and feel about what they do What I do What they see and…" at bounding box center [197, 123] width 58 height 11
select select "2"
click at [170, 118] on select "What they do What I see and feel about what they do What I do What they see and…" at bounding box center [197, 123] width 58 height 11
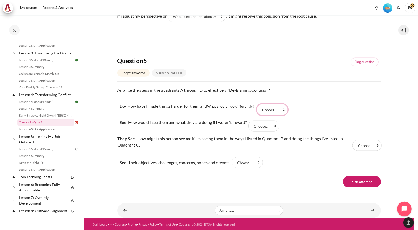
click at [276, 108] on select "Choose... D B C A" at bounding box center [272, 109] width 31 height 11
select select "3"
click at [258, 104] on select "Choose... D B C A" at bounding box center [272, 109] width 31 height 11
click at [280, 129] on select "Choose... D B C A" at bounding box center [264, 125] width 31 height 11
click at [252, 120] on select "Choose... D B C A" at bounding box center [264, 125] width 31 height 11
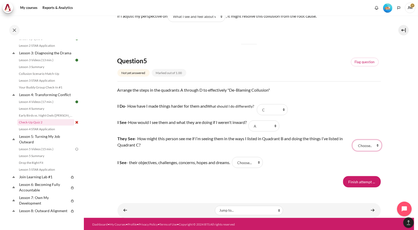
click at [359, 140] on select "Choose... D B C A" at bounding box center [367, 145] width 29 height 11
click at [267, 121] on select "Choose... D B C A" at bounding box center [264, 125] width 31 height 11
select select "2"
click at [252, 120] on select "Choose... D B C A" at bounding box center [264, 125] width 31 height 11
click at [375, 147] on select "Choose... D B C A" at bounding box center [367, 145] width 29 height 11
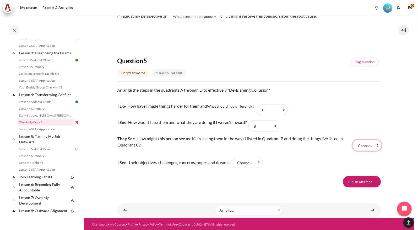
select select "4"
click at [353, 140] on select "Choose... D B C A" at bounding box center [367, 145] width 29 height 11
click at [261, 162] on select "Choose... D B C A" at bounding box center [247, 162] width 31 height 11
select select "3"
click at [235, 157] on select "Choose... D B C A" at bounding box center [247, 162] width 31 height 11
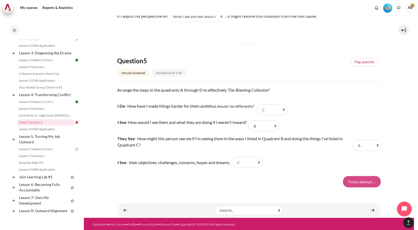
click at [356, 182] on input "Finish attempt ..." at bounding box center [362, 181] width 38 height 11
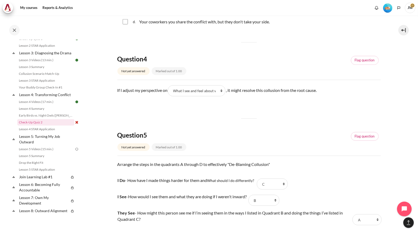
scroll to position [370, 0]
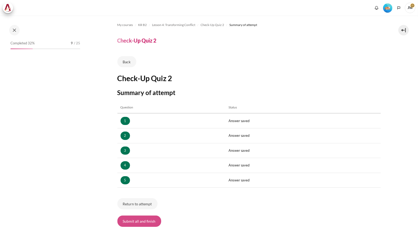
click at [138, 220] on button "Submit all and finish" at bounding box center [140, 220] width 44 height 11
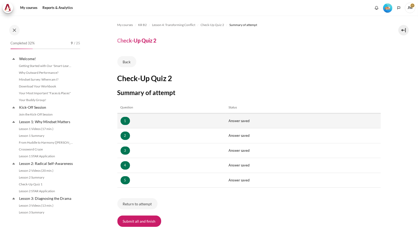
scroll to position [145, 0]
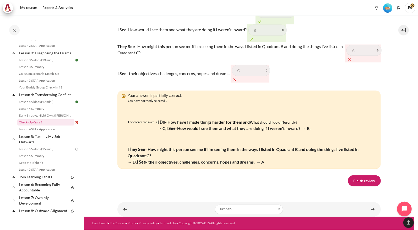
scroll to position [902, 0]
click at [352, 179] on link "Finish review" at bounding box center [364, 180] width 33 height 11
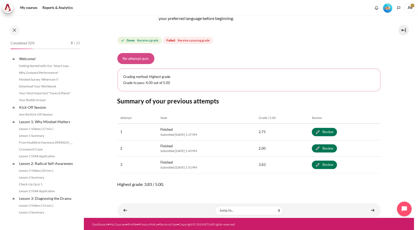
scroll to position [145, 0]
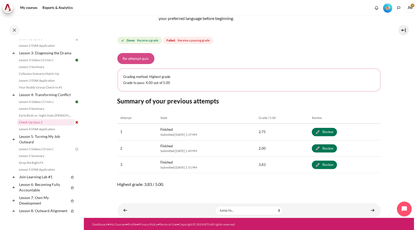
click at [127, 55] on button "Re-attempt quiz" at bounding box center [136, 58] width 37 height 11
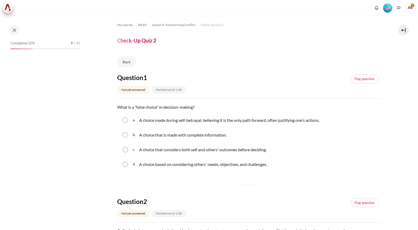
scroll to position [145, 0]
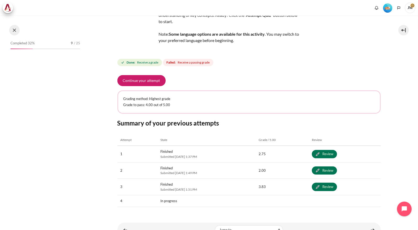
scroll to position [145, 0]
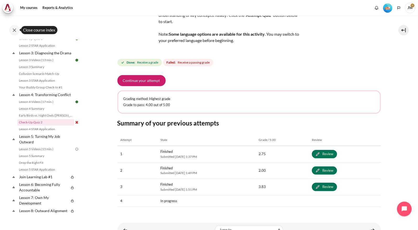
drag, startPoint x: 15, startPoint y: 31, endPoint x: 99, endPoint y: 71, distance: 93.1
click at [92, 68] on div "Skip to main content Open course index Completed 32% 9 / 25 Expand Collapse" at bounding box center [209, 115] width 418 height 230
click at [157, 82] on button "Continue your attempt" at bounding box center [142, 80] width 48 height 11
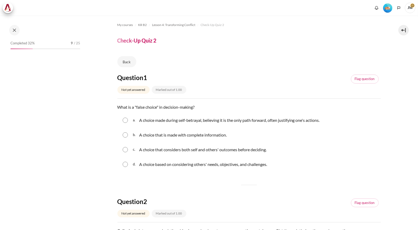
click at [130, 120] on div "a. A choice made during self-betrayal, believing it is the only path forward, o…" at bounding box center [250, 120] width 264 height 14
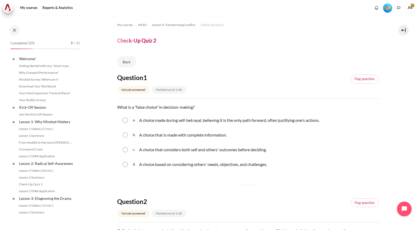
click at [126, 120] on input "Content" at bounding box center [125, 120] width 5 height 5
radio input "true"
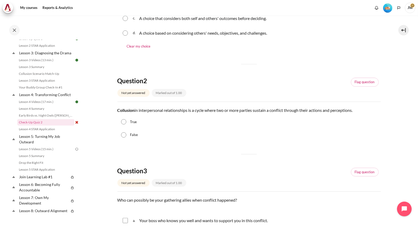
click at [134, 123] on label "True" at bounding box center [133, 121] width 7 height 5
click at [126, 123] on input "True" at bounding box center [123, 121] width 5 height 5
radio input "true"
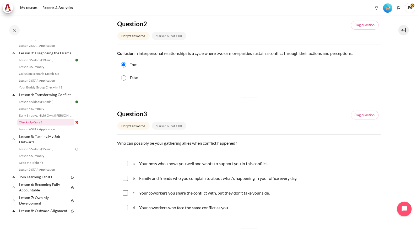
scroll to position [236, 0]
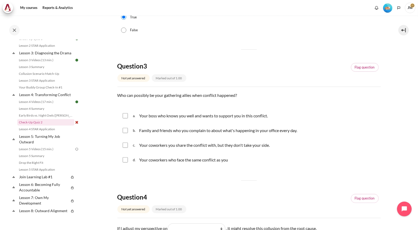
click at [126, 158] on input "Content" at bounding box center [125, 159] width 5 height 5
checkbox input "true"
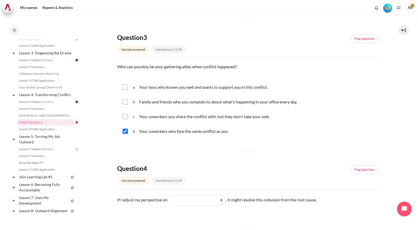
scroll to position [341, 0]
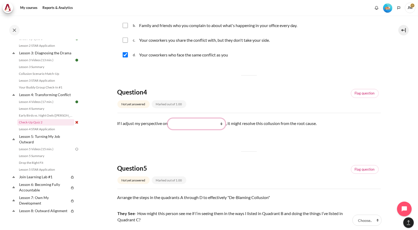
click at [179, 124] on select "What they do What I see and feel about what they do What I do What they see and…" at bounding box center [197, 123] width 58 height 11
select select "2"
click at [170, 118] on select "What they do What I see and feel about what they do What I do What they see and…" at bounding box center [197, 123] width 58 height 11
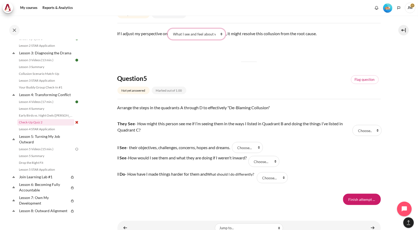
scroll to position [446, 0]
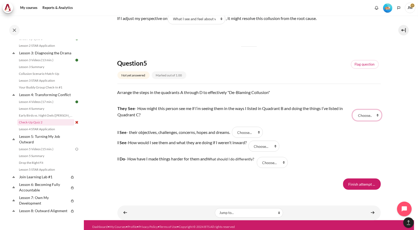
click at [358, 111] on select "Choose... D C A B" at bounding box center [367, 115] width 29 height 11
select select "2"
click at [353, 110] on select "Choose... D C A B" at bounding box center [367, 115] width 29 height 11
click at [252, 133] on select "Choose... D C A B" at bounding box center [247, 132] width 31 height 11
select select "4"
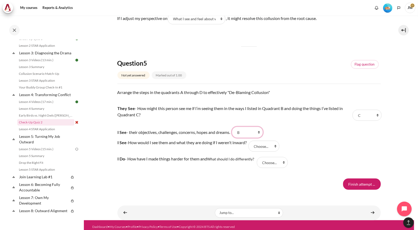
click at [235, 127] on select "Choose... D C A B" at bounding box center [247, 132] width 31 height 11
click at [258, 149] on select "Choose... D C A B" at bounding box center [264, 146] width 31 height 11
select select "3"
click at [252, 141] on select "Choose... D C A B" at bounding box center [264, 146] width 31 height 11
click at [274, 160] on select "Choose... D C A B" at bounding box center [272, 162] width 31 height 11
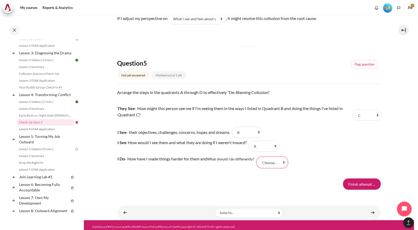
select select "2"
click at [258, 157] on select "Choose... D C A B" at bounding box center [272, 162] width 31 height 11
click at [348, 181] on input "Finish attempt ..." at bounding box center [362, 183] width 38 height 11
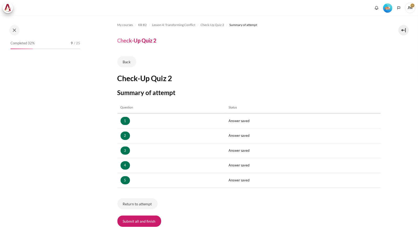
scroll to position [40, 0]
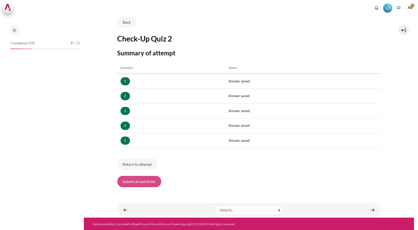
click at [142, 182] on button "Submit all and finish" at bounding box center [140, 181] width 44 height 11
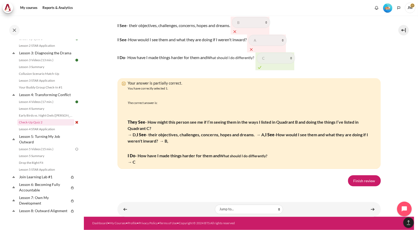
scroll to position [914, 0]
click at [361, 180] on link "Finish review" at bounding box center [364, 180] width 33 height 11
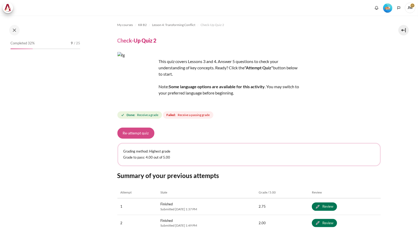
click at [151, 136] on button "Re-attempt quiz" at bounding box center [136, 133] width 37 height 11
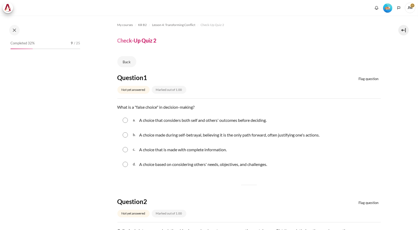
scroll to position [52, 0]
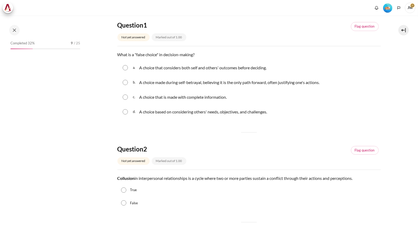
click at [145, 69] on p "A choice that considers both self and others' outcomes before deciding." at bounding box center [203, 68] width 128 height 6
click at [145, 80] on p "A choice made during self-betrayal, believing it is the only path forward, ofte…" at bounding box center [229, 82] width 181 height 6
click at [146, 82] on p "A choice made during self-betrayal, believing it is the only path forward, ofte…" at bounding box center [229, 82] width 181 height 6
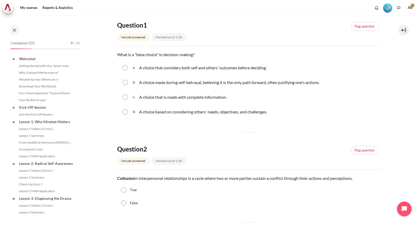
scroll to position [145, 0]
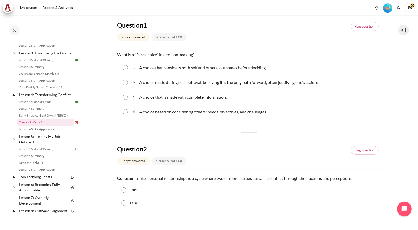
click at [125, 83] on input "Content" at bounding box center [125, 82] width 5 height 5
radio input "true"
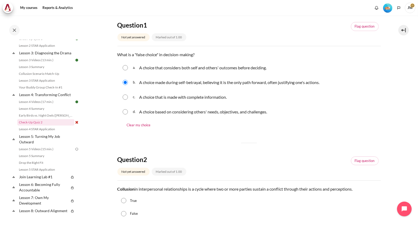
scroll to position [131, 0]
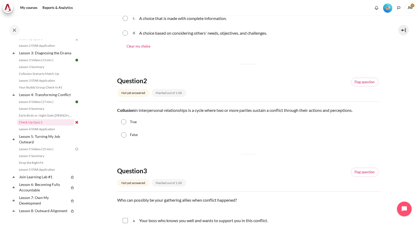
click at [130, 119] on label "True" at bounding box center [133, 121] width 7 height 5
click at [126, 119] on input "True" at bounding box center [123, 121] width 5 height 5
radio input "true"
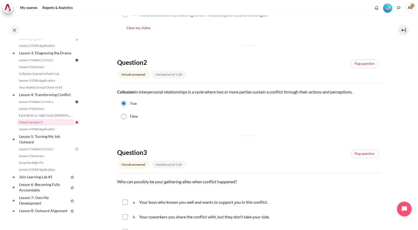
scroll to position [210, 0]
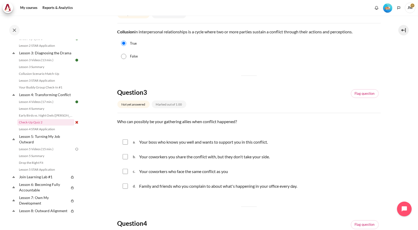
click at [122, 170] on div "c. Your coworkers who face the same conflict as you" at bounding box center [250, 172] width 264 height 14
click at [124, 170] on input "Content" at bounding box center [125, 171] width 5 height 5
checkbox input "true"
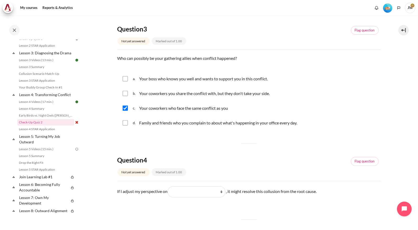
scroll to position [315, 0]
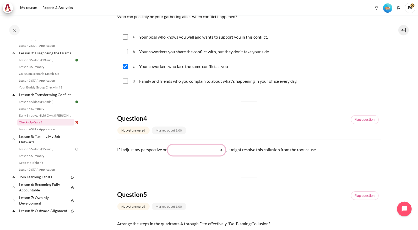
click at [180, 150] on select "What they do What I see and feel about what they do What I do What they see and…" at bounding box center [197, 150] width 58 height 11
select select "2"
click at [170, 145] on select "What they do What I see and feel about what they do What I do What they see and…" at bounding box center [197, 150] width 58 height 11
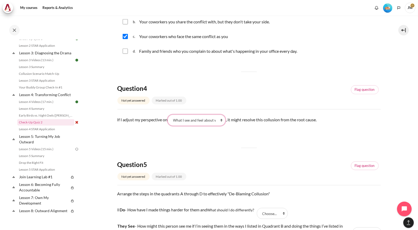
scroll to position [446, 0]
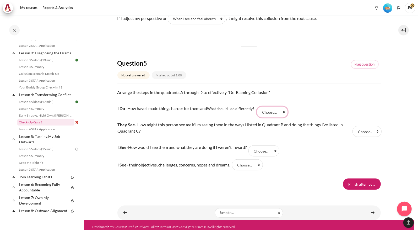
click at [272, 115] on select "Choose... B C A D" at bounding box center [272, 112] width 31 height 11
select select "2"
click at [258, 107] on select "Choose... B C A D" at bounding box center [272, 112] width 31 height 11
click at [373, 131] on select "Choose... B C A D" at bounding box center [367, 131] width 29 height 11
select select "1"
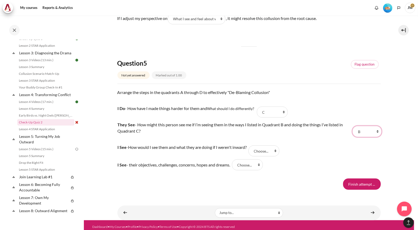
click at [353, 126] on select "Choose... B C A D" at bounding box center [367, 131] width 29 height 11
click at [265, 150] on select "Choose... B C A D" at bounding box center [264, 150] width 31 height 11
select select "3"
click at [252, 145] on select "Choose... B C A D" at bounding box center [264, 150] width 31 height 11
click at [254, 168] on select "Choose... B C A D" at bounding box center [247, 164] width 31 height 11
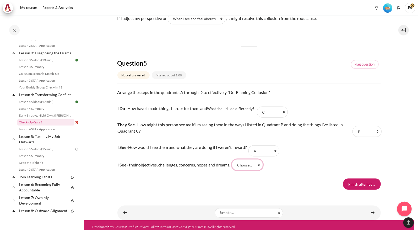
select select "2"
click at [235, 159] on select "Choose... B C A D" at bounding box center [247, 164] width 31 height 11
click at [350, 182] on input "Finish attempt ..." at bounding box center [362, 183] width 38 height 11
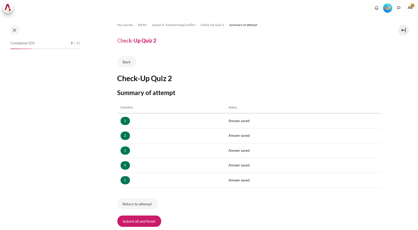
scroll to position [40, 0]
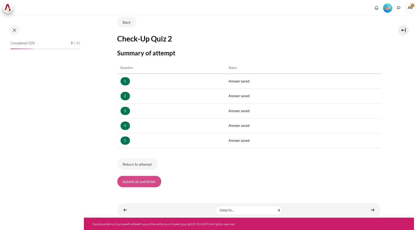
click at [145, 177] on button "Submit all and finish" at bounding box center [140, 181] width 44 height 11
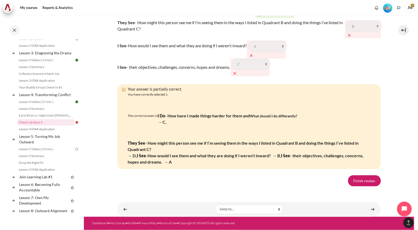
scroll to position [882, 0]
click at [360, 186] on link "Finish review" at bounding box center [364, 180] width 33 height 11
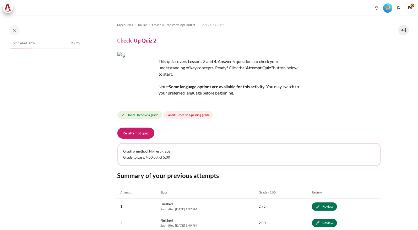
scroll to position [78, 0]
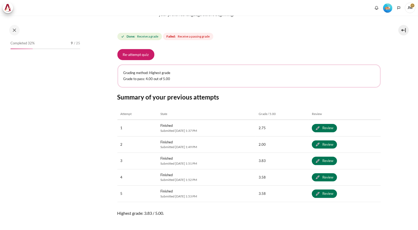
click at [137, 52] on button "Re-attempt quiz" at bounding box center [136, 54] width 37 height 11
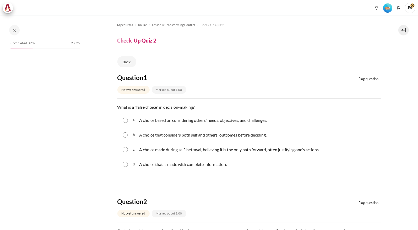
click at [121, 147] on div "c. A choice made during self-betrayal, believing it is the only path forward, o…" at bounding box center [250, 150] width 264 height 14
click at [123, 148] on input "Content" at bounding box center [125, 149] width 5 height 5
radio input "true"
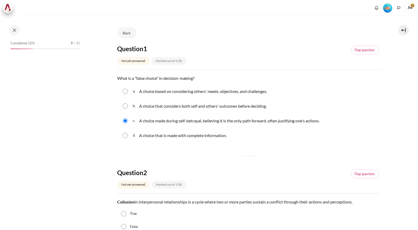
scroll to position [157, 0]
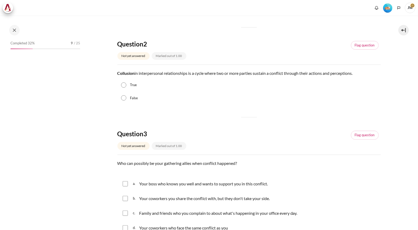
click at [130, 84] on label "True" at bounding box center [133, 84] width 7 height 5
click at [126, 84] on input "True" at bounding box center [123, 84] width 5 height 5
radio input "true"
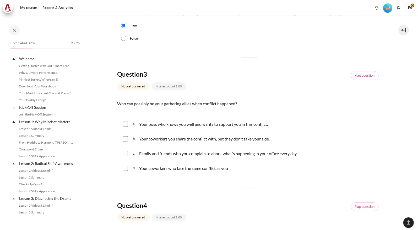
scroll to position [145, 0]
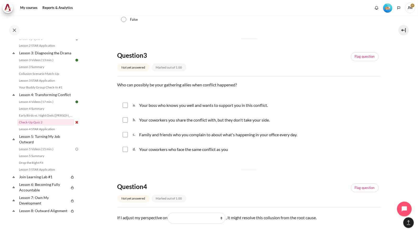
click at [128, 121] on input "Content" at bounding box center [125, 119] width 5 height 5
checkbox input "true"
click at [126, 148] on input "Content" at bounding box center [125, 149] width 5 height 5
checkbox input "true"
click at [127, 120] on input "Content" at bounding box center [125, 119] width 5 height 5
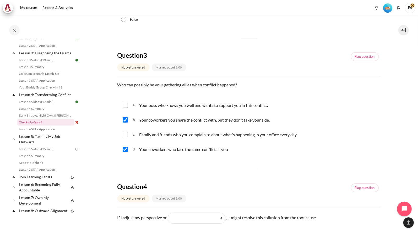
checkbox input "false"
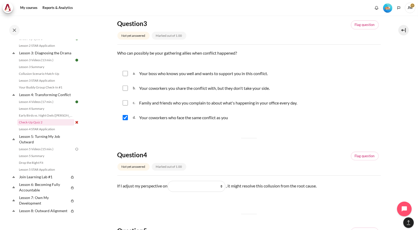
scroll to position [341, 0]
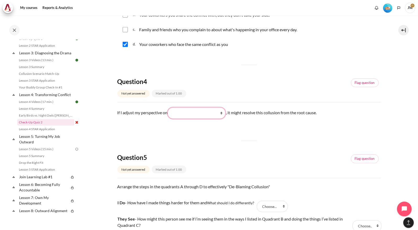
drag, startPoint x: 204, startPoint y: 111, endPoint x: 203, endPoint y: 116, distance: 5.6
click at [204, 111] on select "What they see and feel What I see and feel about what they do What I do What th…" at bounding box center [197, 113] width 58 height 11
select select "2"
click at [170, 108] on select "What they see and feel What I see and feel about what they do What I do What th…" at bounding box center [197, 113] width 58 height 11
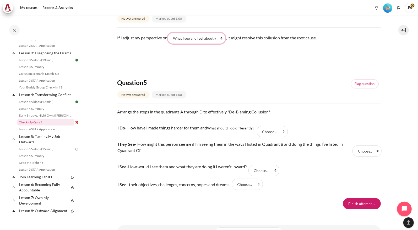
scroll to position [420, 0]
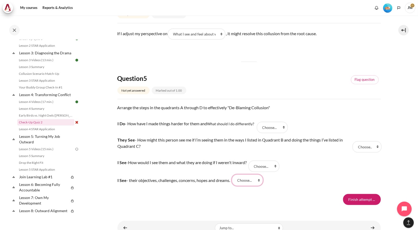
click at [252, 180] on select "Choose... B D A C" at bounding box center [247, 179] width 31 height 11
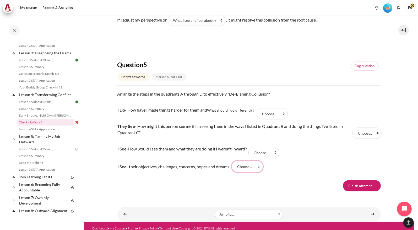
scroll to position [437, 0]
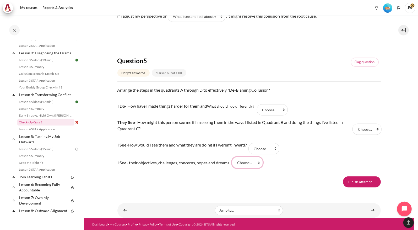
click at [257, 162] on select "Choose... B D A C" at bounding box center [247, 162] width 31 height 11
select select "3"
click at [235, 157] on select "Choose... B D A C" at bounding box center [247, 162] width 31 height 11
click at [277, 146] on select "Choose... B D A C" at bounding box center [264, 148] width 31 height 11
select select "1"
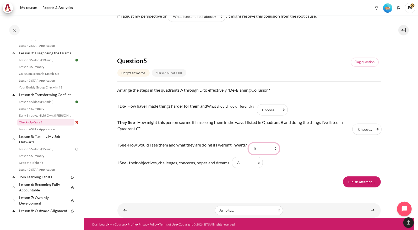
click at [252, 143] on select "Choose... B D A C" at bounding box center [264, 148] width 31 height 11
click at [281, 113] on select "Choose... B D A C" at bounding box center [272, 109] width 31 height 11
select select "4"
click at [258, 104] on select "Choose... B D A C" at bounding box center [272, 109] width 31 height 11
click at [360, 127] on select "Choose... B D A C" at bounding box center [367, 129] width 29 height 11
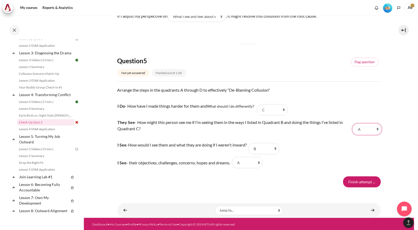
click at [353, 124] on select "Choose... B D A C" at bounding box center [367, 129] width 29 height 11
click at [359, 131] on select "Choose... B D A C" at bounding box center [367, 129] width 29 height 11
select select "2"
click at [353, 124] on select "Choose... B D A C" at bounding box center [367, 129] width 29 height 11
click at [357, 181] on input "Finish attempt ..." at bounding box center [362, 181] width 38 height 11
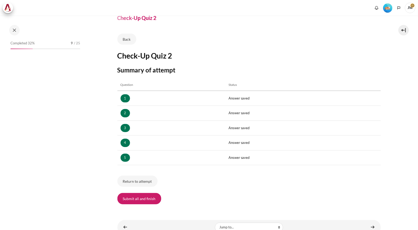
scroll to position [40, 0]
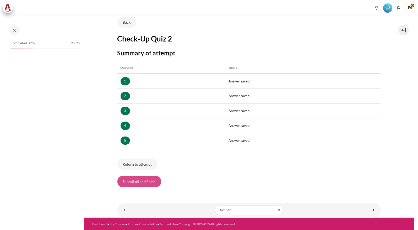
click at [145, 179] on button "Submit all and finish" at bounding box center [140, 181] width 44 height 11
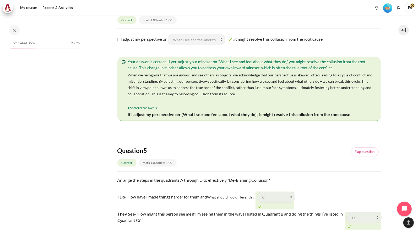
scroll to position [630, 0]
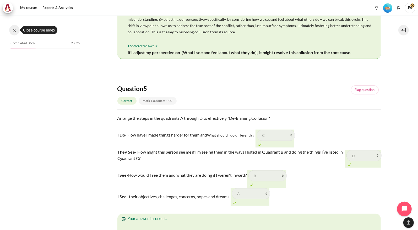
click at [16, 29] on button at bounding box center [14, 30] width 10 height 10
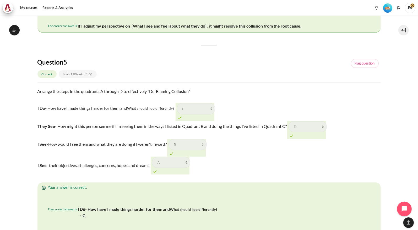
scroll to position [145, 0]
click at [19, 33] on button "Open course index" at bounding box center [14, 30] width 10 height 10
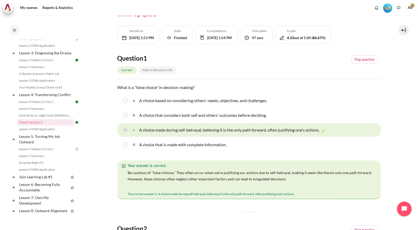
scroll to position [0, 0]
